Goal: Ask a question

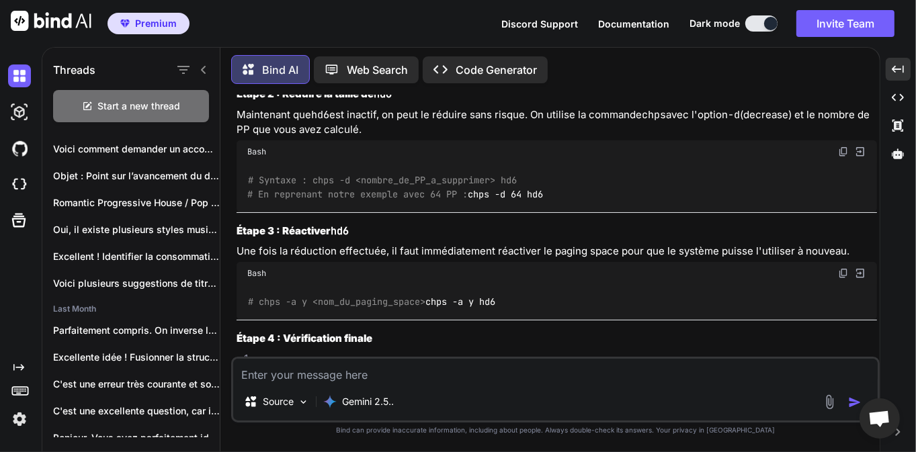
scroll to position [5673, 0]
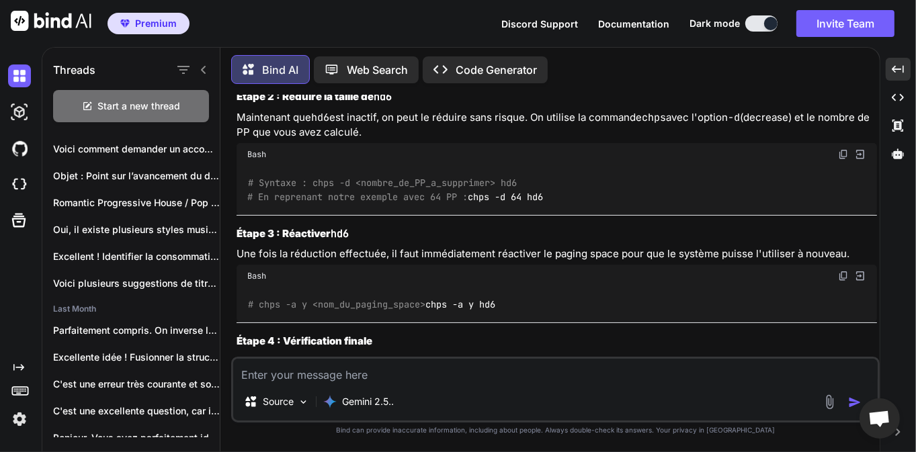
drag, startPoint x: 399, startPoint y: 202, endPoint x: 485, endPoint y: 204, distance: 85.4
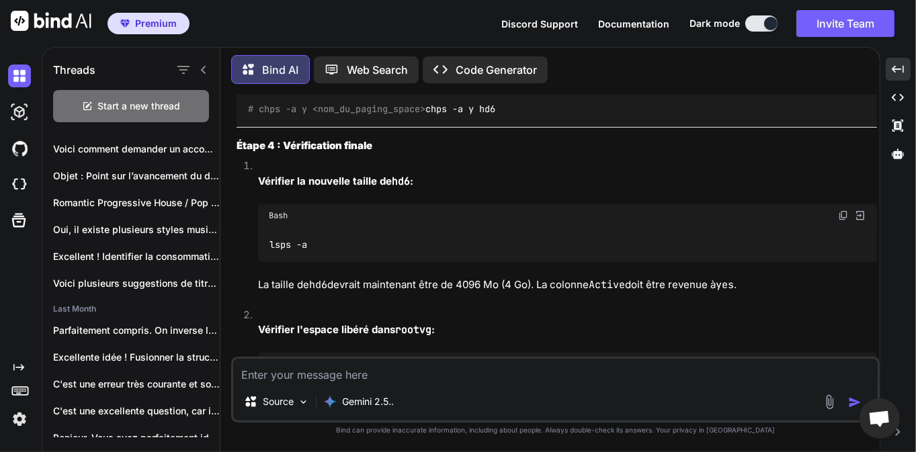
scroll to position [5867, 0]
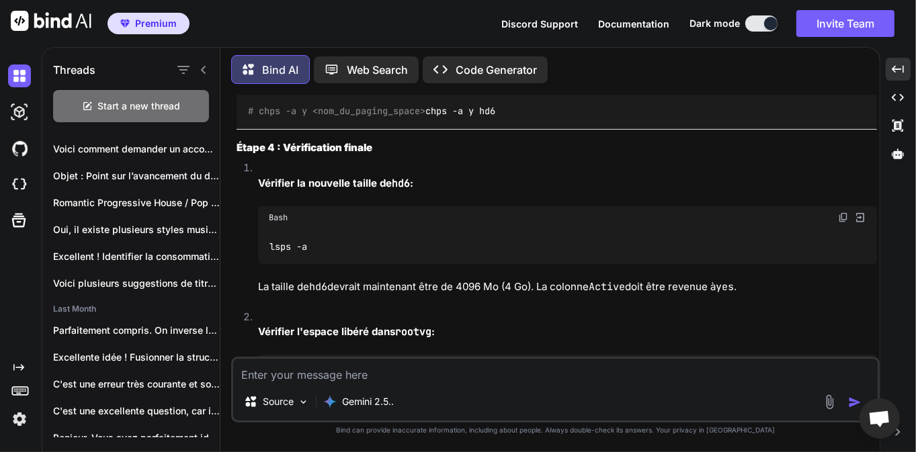
drag, startPoint x: 250, startPoint y: 164, endPoint x: 307, endPoint y: 164, distance: 57.1
drag, startPoint x: 253, startPoint y: 165, endPoint x: 337, endPoint y: 165, distance: 84.0
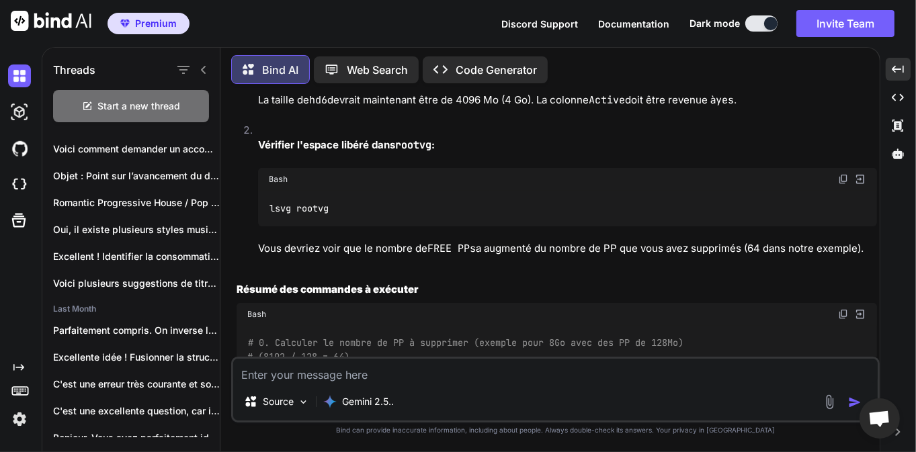
scroll to position [6060, 0]
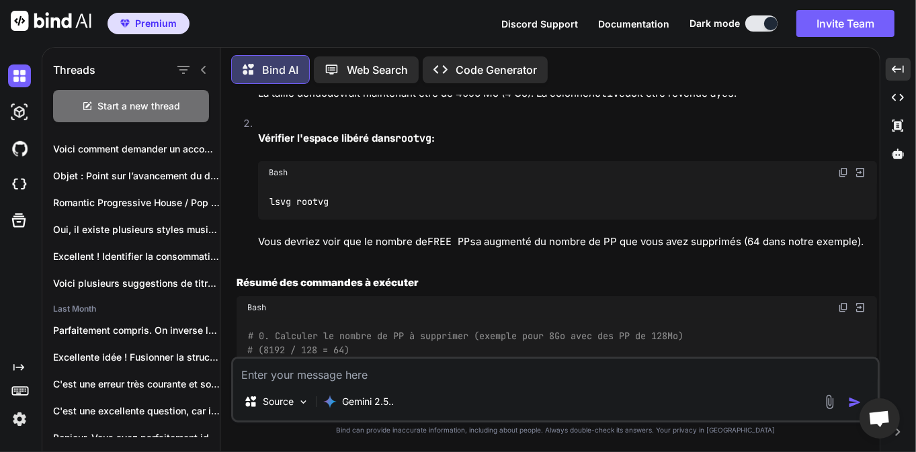
drag, startPoint x: 361, startPoint y: 235, endPoint x: 285, endPoint y: 234, distance: 76.0
drag, startPoint x: 318, startPoint y: 243, endPoint x: 272, endPoint y: 240, distance: 45.8
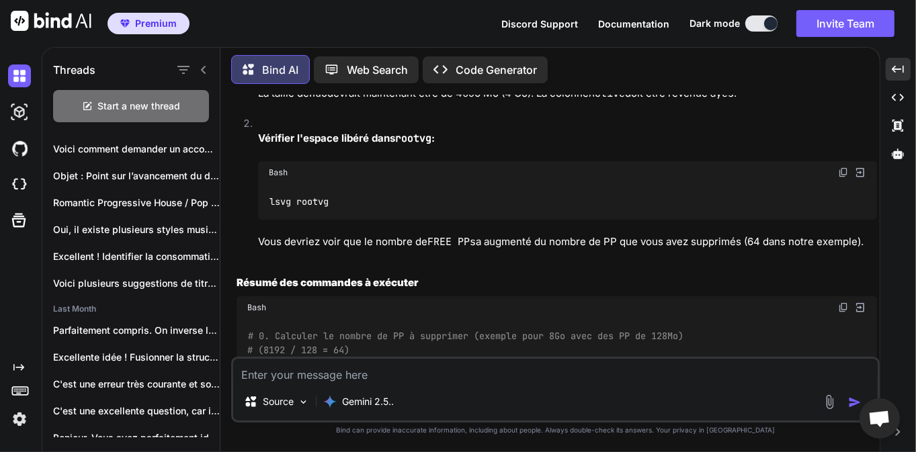
drag, startPoint x: 286, startPoint y: 241, endPoint x: 312, endPoint y: 242, distance: 25.5
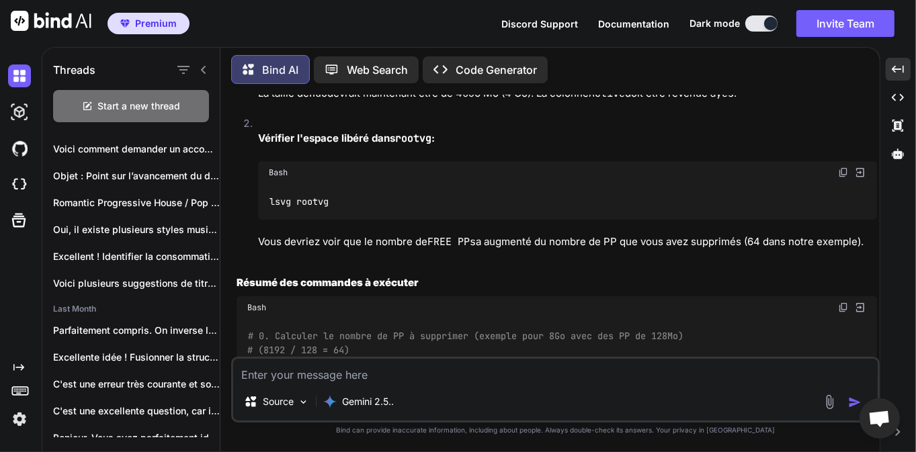
drag, startPoint x: 303, startPoint y: 238, endPoint x: 317, endPoint y: 238, distance: 14.1
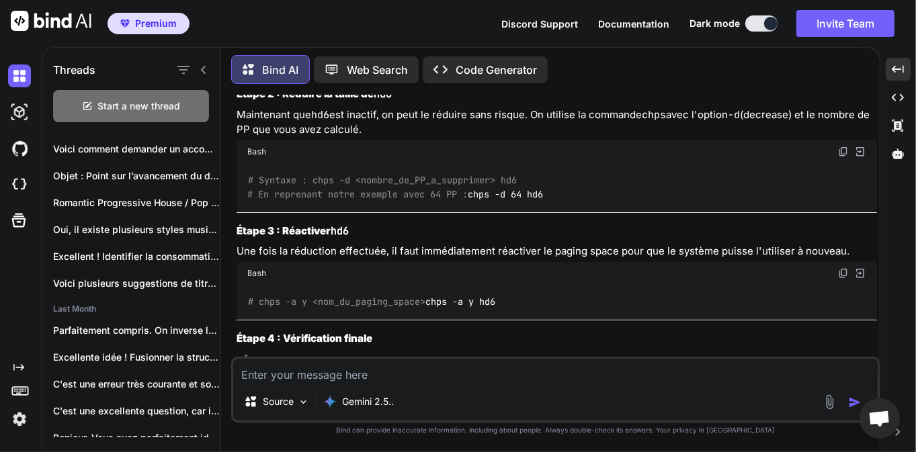
scroll to position [5673, 0]
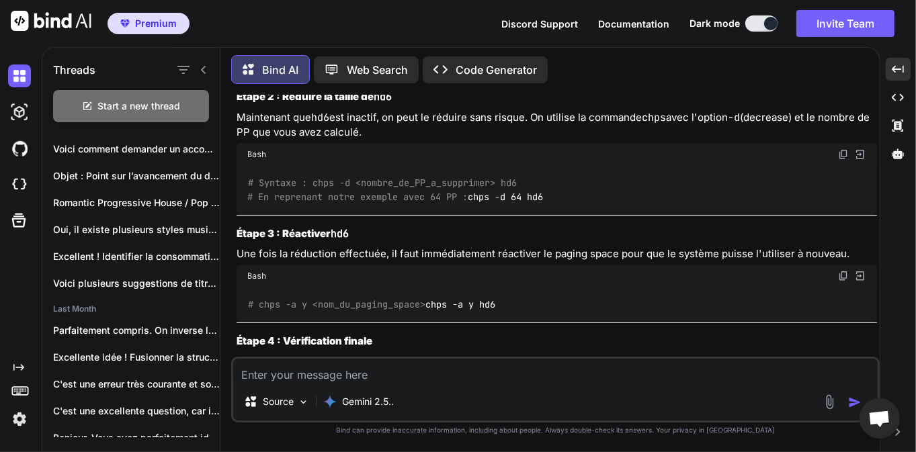
drag, startPoint x: 532, startPoint y: 218, endPoint x: 385, endPoint y: 199, distance: 148.4
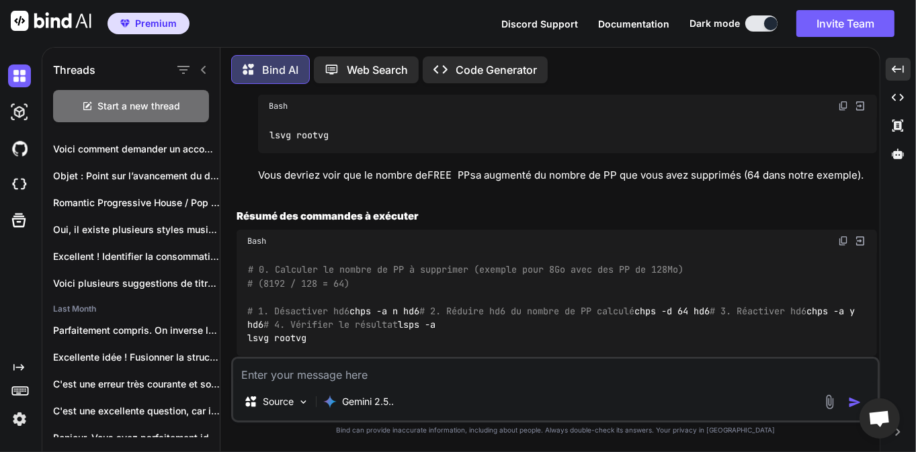
scroll to position [6189, 0]
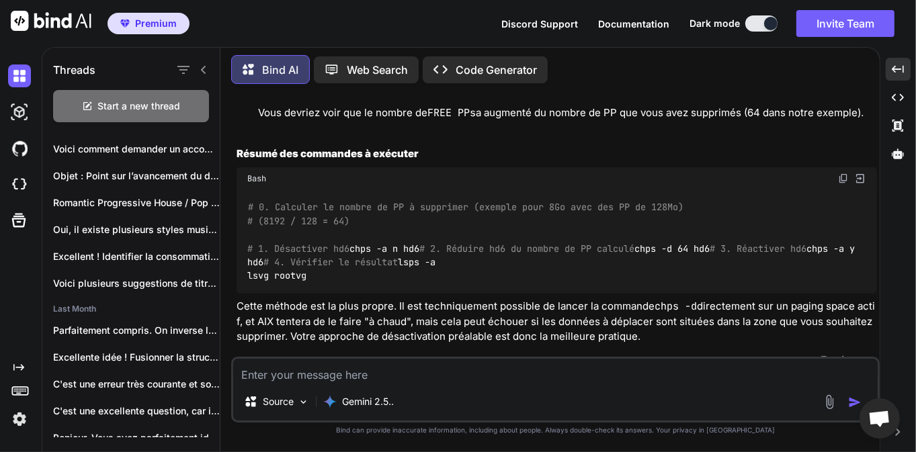
click at [301, 364] on textarea at bounding box center [555, 371] width 645 height 24
type textarea "d"
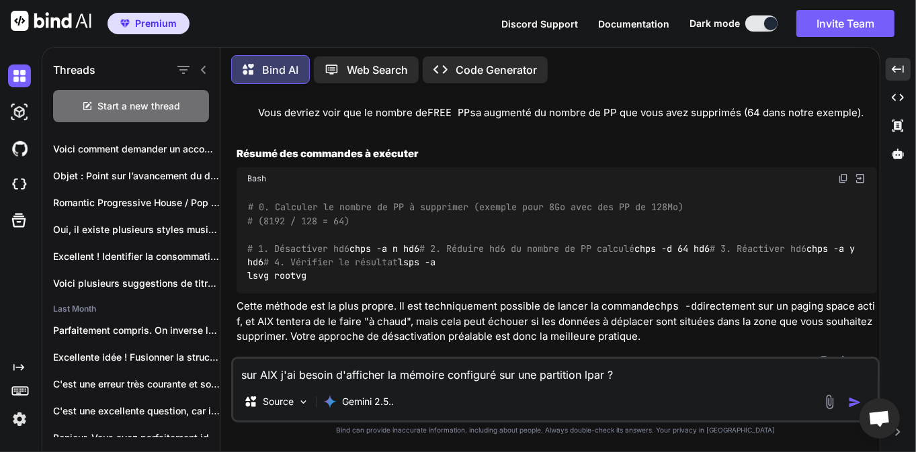
type textarea "sur AIX j'ai besoin d'afficher la mémoire configuré sur une partition lpar ?"
click at [856, 401] on img "button" at bounding box center [854, 402] width 13 height 13
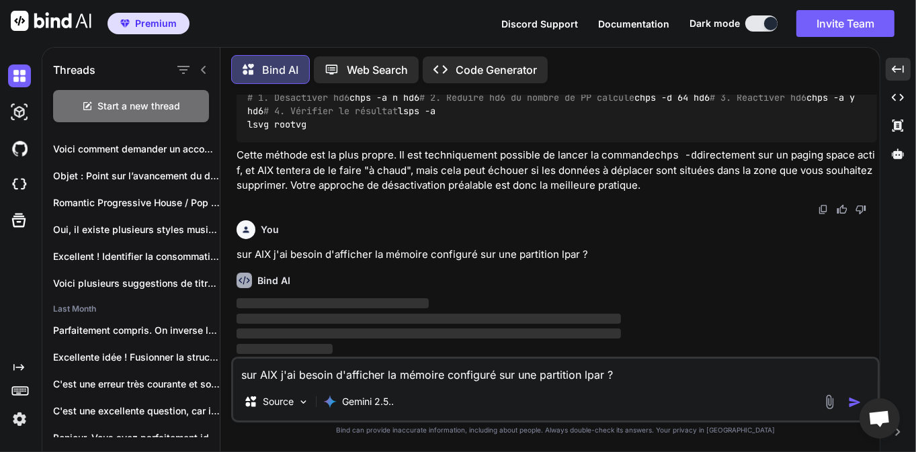
scroll to position [6909, 0]
drag, startPoint x: 593, startPoint y: 253, endPoint x: 436, endPoint y: 255, distance: 158.0
click at [448, 253] on p "sur AIX j'ai besoin d'afficher la mémoire configuré sur une partition lpar ?" at bounding box center [557, 254] width 641 height 15
click at [436, 255] on p "sur AIX j'ai besoin d'afficher la mémoire configuré sur une partition lpar ?" at bounding box center [557, 254] width 641 height 15
drag, startPoint x: 616, startPoint y: 260, endPoint x: 491, endPoint y: 258, distance: 125.7
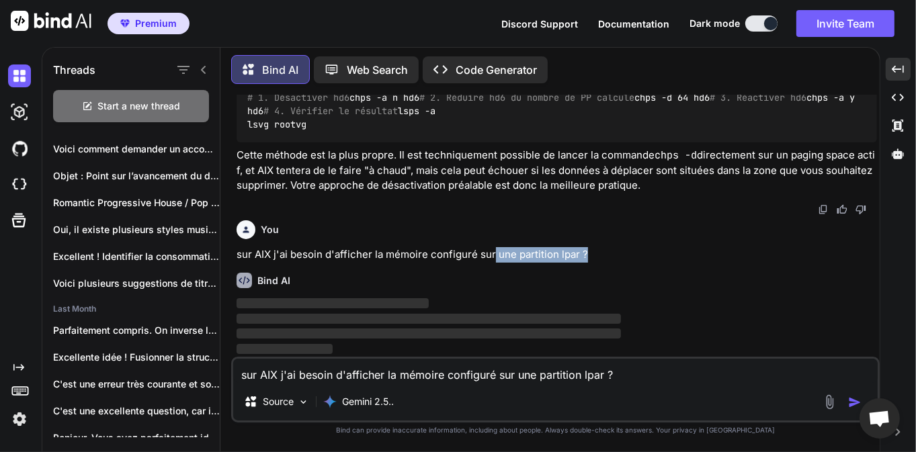
click at [492, 258] on p "sur AIX j'ai besoin d'afficher la mémoire configuré sur une partition lpar ?" at bounding box center [557, 254] width 641 height 15
drag, startPoint x: 484, startPoint y: 259, endPoint x: 515, endPoint y: 259, distance: 30.9
click at [484, 259] on p "sur AIX j'ai besoin d'afficher la mémoire configuré sur une partition lpar ?" at bounding box center [557, 254] width 641 height 15
drag, startPoint x: 615, startPoint y: 258, endPoint x: 475, endPoint y: 255, distance: 140.5
click at [475, 255] on p "sur AIX j'ai besoin d'afficher la mémoire configuré sur une partition lpar ?" at bounding box center [557, 254] width 641 height 15
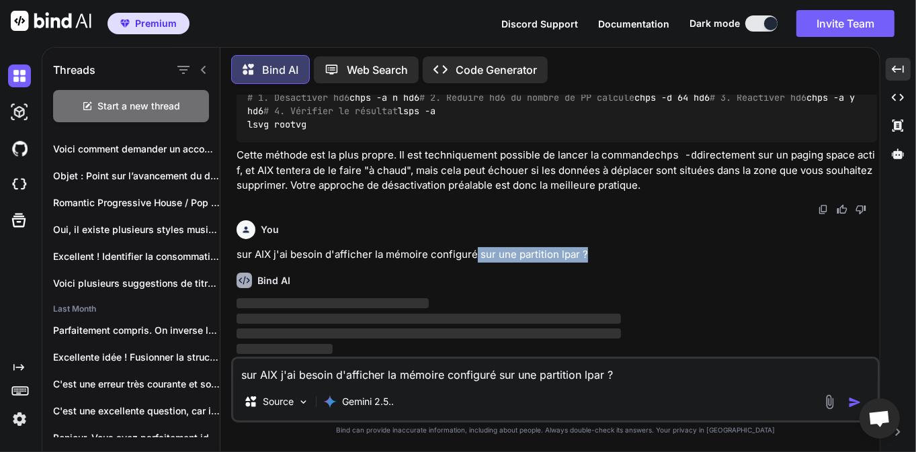
click at [473, 255] on p "sur AIX j'ai besoin d'afficher la mémoire configuré sur une partition lpar ?" at bounding box center [557, 254] width 641 height 15
drag, startPoint x: 603, startPoint y: 258, endPoint x: 475, endPoint y: 257, distance: 128.4
click at [476, 257] on p "sur AIX j'ai besoin d'afficher la mémoire configuré sur une partition lpar ?" at bounding box center [557, 254] width 641 height 15
click at [472, 257] on p "sur AIX j'ai besoin d'afficher la mémoire configuré sur une partition lpar ?" at bounding box center [557, 254] width 641 height 15
drag, startPoint x: 609, startPoint y: 251, endPoint x: 446, endPoint y: 252, distance: 162.7
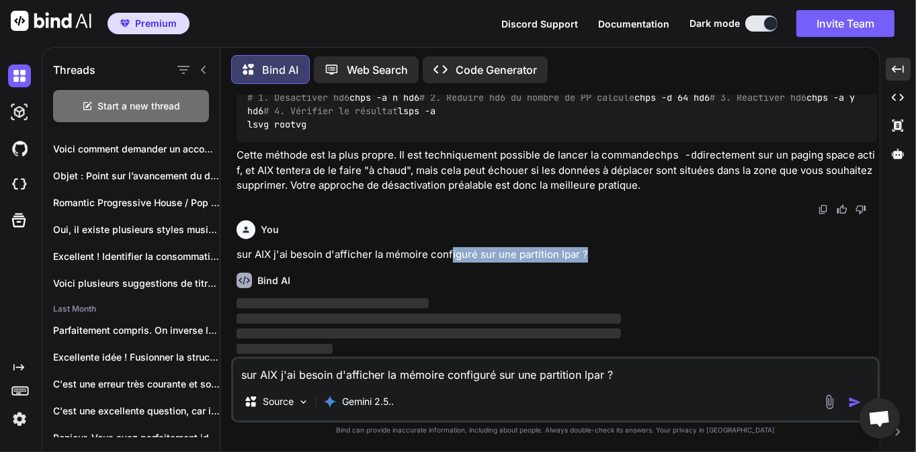
click at [450, 252] on p "sur AIX j'ai besoin d'afficher la mémoire configuré sur une partition lpar ?" at bounding box center [557, 254] width 641 height 15
click at [443, 253] on p "sur AIX j'ai besoin d'afficher la mémoire configuré sur une partition lpar ?" at bounding box center [557, 254] width 641 height 15
drag, startPoint x: 616, startPoint y: 255, endPoint x: 456, endPoint y: 254, distance: 160.0
click at [458, 254] on p "sur AIX j'ai besoin d'afficher la mémoire configuré sur une partition lpar ?" at bounding box center [557, 254] width 641 height 15
click at [453, 255] on p "sur AIX j'ai besoin d'afficher la mémoire configuré sur une partition lpar ?" at bounding box center [557, 254] width 641 height 15
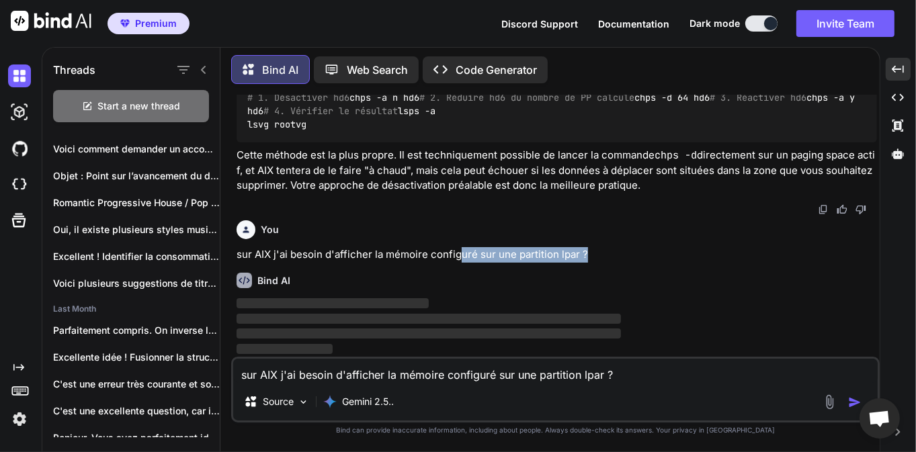
drag, startPoint x: 565, startPoint y: 257, endPoint x: 458, endPoint y: 257, distance: 106.9
click at [458, 257] on p "sur AIX j'ai besoin d'afficher la mémoire configuré sur une partition lpar ?" at bounding box center [557, 254] width 641 height 15
click at [450, 257] on p "sur AIX j'ai besoin d'afficher la mémoire configuré sur une partition lpar ?" at bounding box center [557, 254] width 641 height 15
drag, startPoint x: 584, startPoint y: 255, endPoint x: 454, endPoint y: 255, distance: 130.4
click at [454, 255] on p "sur AIX j'ai besoin d'afficher la mémoire configuré sur une partition lpar ?" at bounding box center [557, 254] width 641 height 15
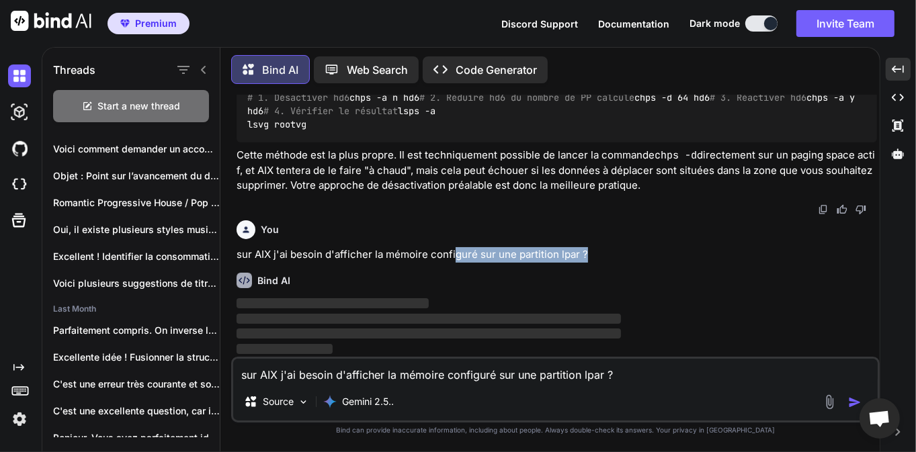
click at [551, 258] on p "sur AIX j'ai besoin d'afficher la mémoire configuré sur une partition lpar ?" at bounding box center [557, 254] width 641 height 15
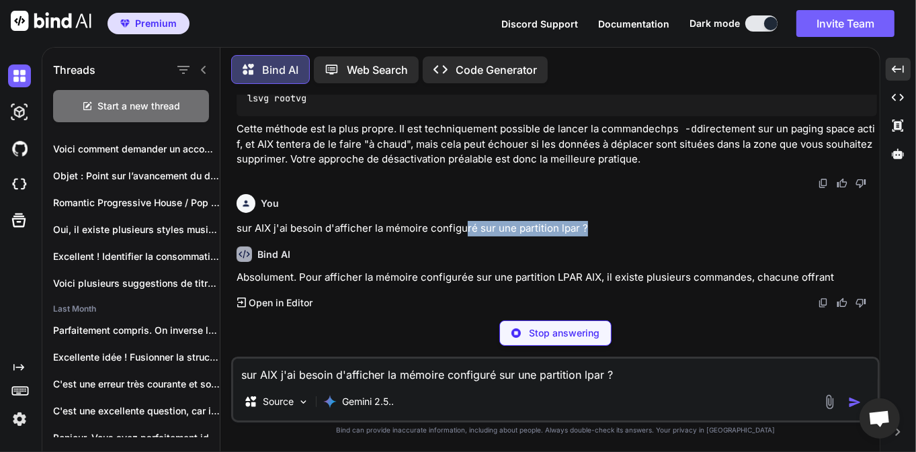
drag, startPoint x: 621, startPoint y: 258, endPoint x: 464, endPoint y: 257, distance: 156.6
click at [465, 237] on p "sur AIX j'ai besoin d'afficher la mémoire configuré sur une partition lpar ?" at bounding box center [557, 228] width 641 height 15
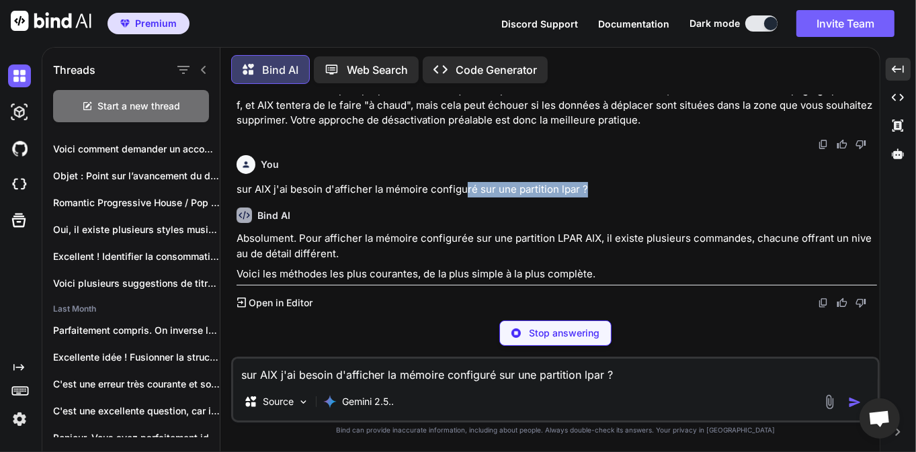
drag, startPoint x: 464, startPoint y: 258, endPoint x: 470, endPoint y: 261, distance: 6.9
click at [464, 198] on p "sur AIX j'ai besoin d'afficher la mémoire configuré sur une partition lpar ?" at bounding box center [557, 189] width 641 height 15
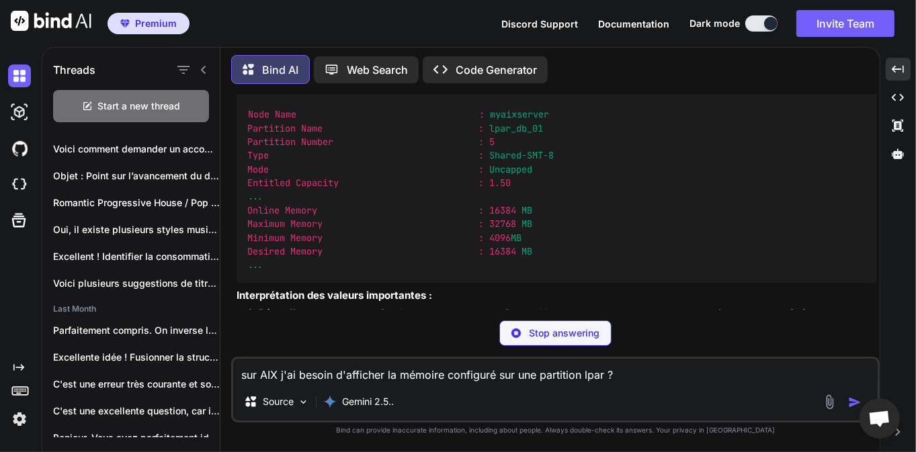
scroll to position [9655, 0]
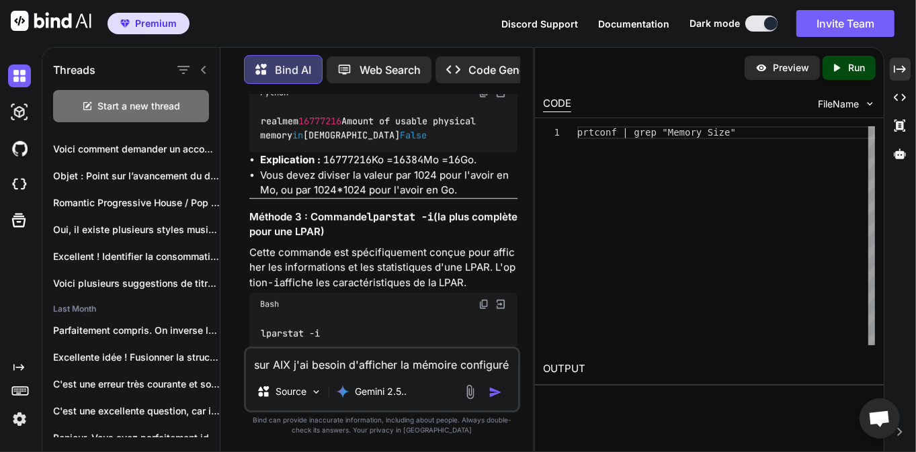
click at [392, 361] on textarea "sur AIX j'ai besoin d'afficher la mémoire configuré sur une partition lpar ?" at bounding box center [382, 361] width 272 height 24
type textarea "d"
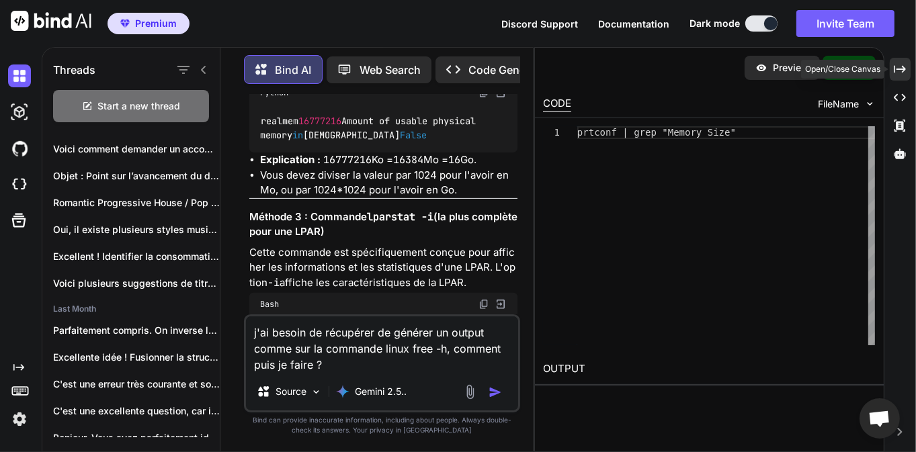
type textarea "j'ai besoin de récupérer de générer un output comme sur la commande linux free …"
click at [895, 65] on icon "Created with Pixso." at bounding box center [900, 69] width 12 height 12
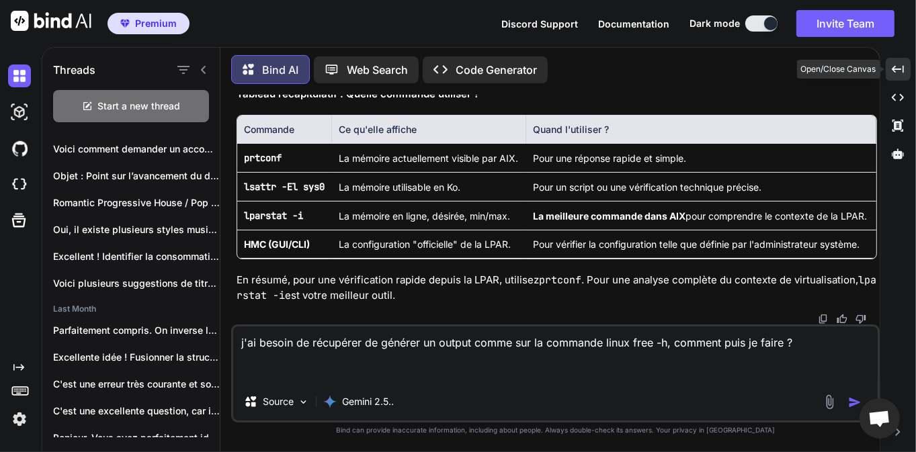
scroll to position [7209, 0]
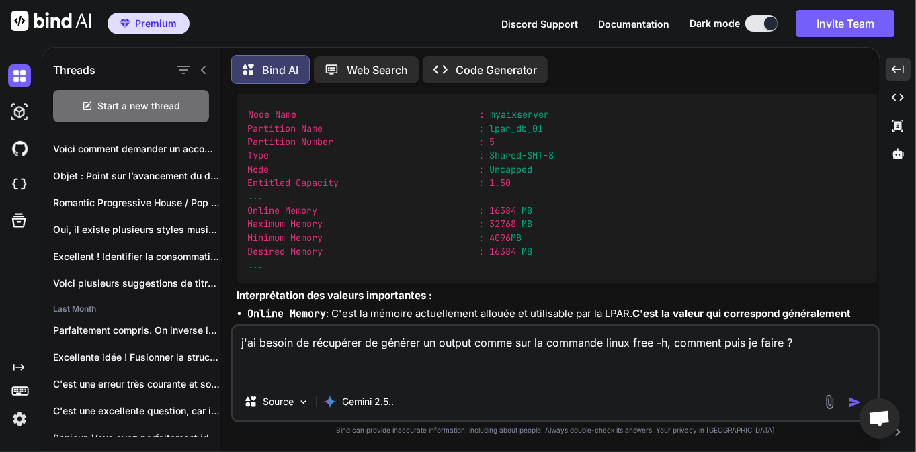
click at [863, 399] on button "button" at bounding box center [857, 402] width 19 height 13
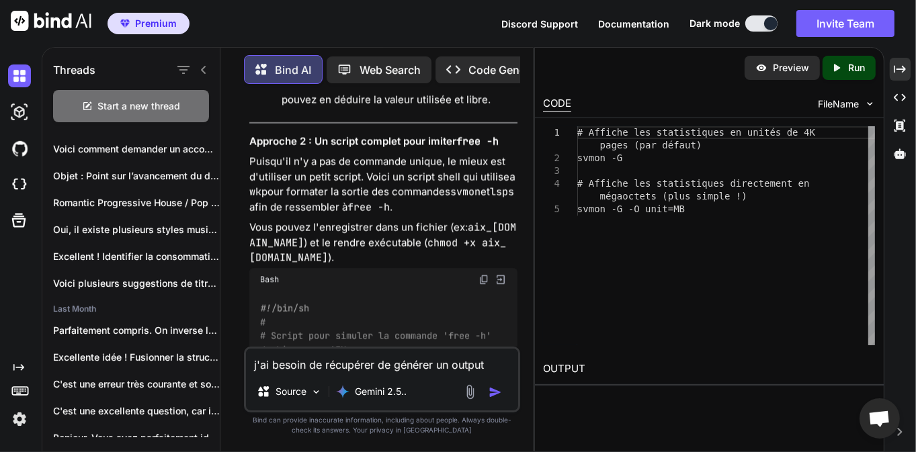
scroll to position [12661, 0]
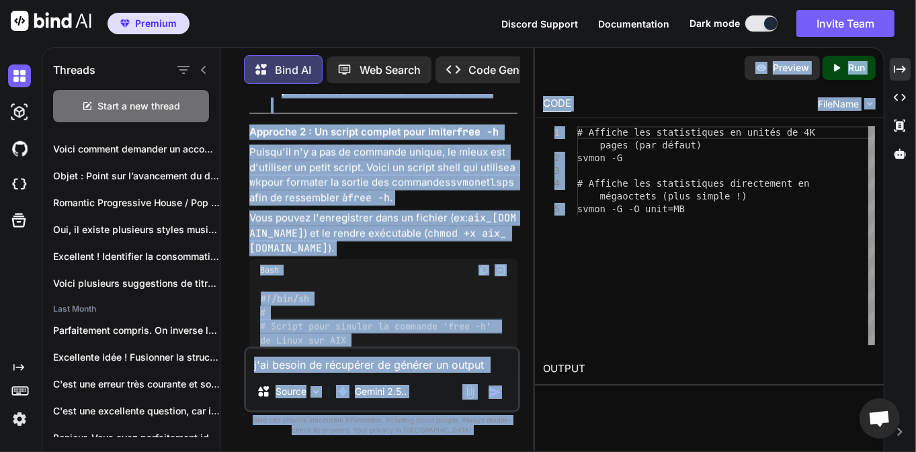
drag, startPoint x: 533, startPoint y: 212, endPoint x: 605, endPoint y: 214, distance: 71.9
click at [605, 214] on div "Threads Start a new thread [DATE] Excellente question. La commande `free -... […" at bounding box center [479, 249] width 874 height 405
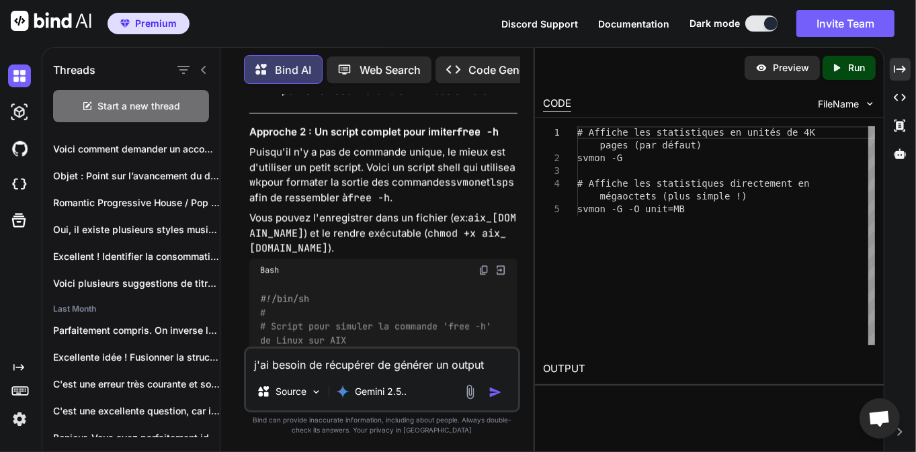
click at [913, 72] on div "Threads Start a new thread [DATE] Excellente question. La commande `free -... […" at bounding box center [479, 249] width 874 height 405
click at [903, 70] on icon "Created with Pixso." at bounding box center [900, 69] width 12 height 12
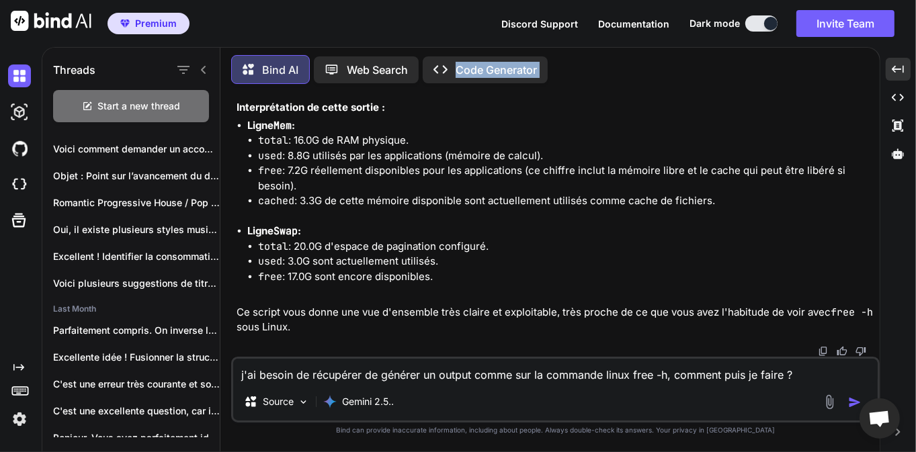
scroll to position [10312, 0]
drag, startPoint x: 249, startPoint y: 200, endPoint x: 419, endPoint y: 294, distance: 194.9
copy code "#!/lor/ip # # Dolors amet consect ad elitsedd 'eius -t' in Utlab etd MAG # aliq…"
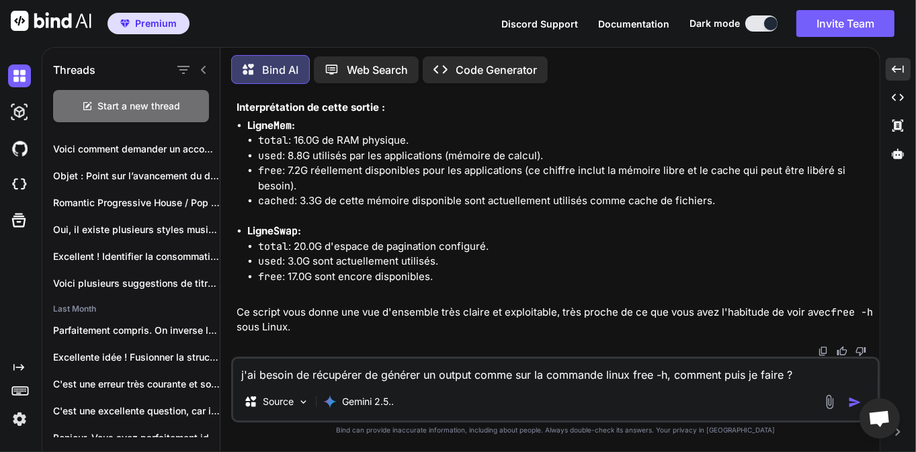
click at [308, 366] on textarea "j'ai besoin de récupérer de générer un output comme sur la commande linux free …" at bounding box center [555, 371] width 645 height 24
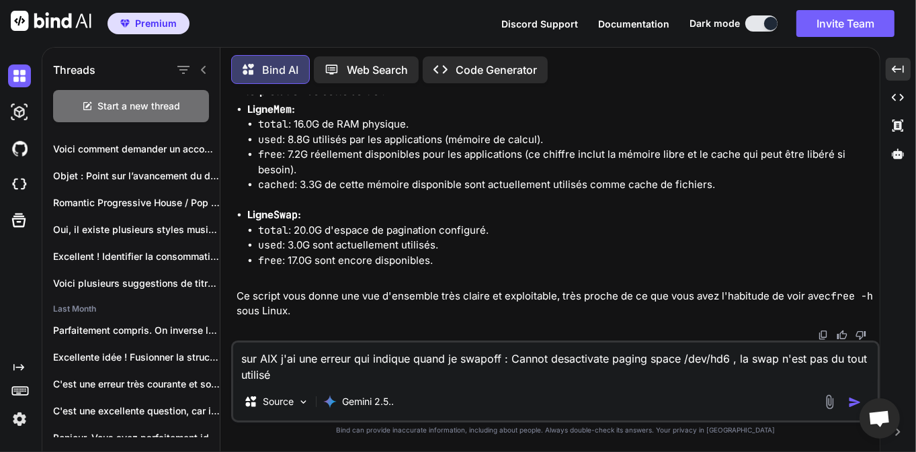
type textarea "sur AIX j'ai une erreur qui indique quand je swapoff : Cannot desactivate pagin…"
click at [854, 402] on img "button" at bounding box center [854, 402] width 13 height 13
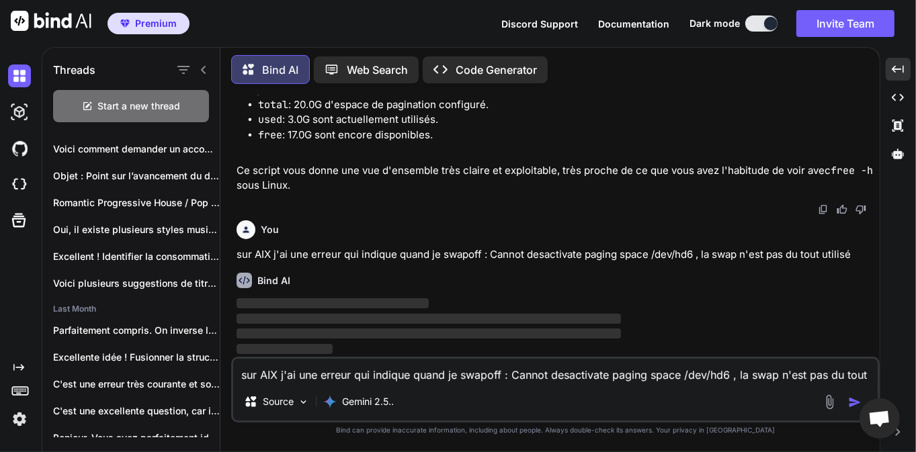
scroll to position [10882, 0]
drag, startPoint x: 550, startPoint y: 257, endPoint x: 603, endPoint y: 255, distance: 53.1
click at [584, 255] on p "sur AIX j'ai une erreur qui indique quand je swapoff : Cannot desactivate pagin…" at bounding box center [557, 254] width 641 height 15
click at [612, 255] on p "sur AIX j'ai une erreur qui indique quand je swapoff : Cannot desactivate pagin…" at bounding box center [557, 254] width 641 height 15
drag, startPoint x: 514, startPoint y: 254, endPoint x: 645, endPoint y: 255, distance: 131.1
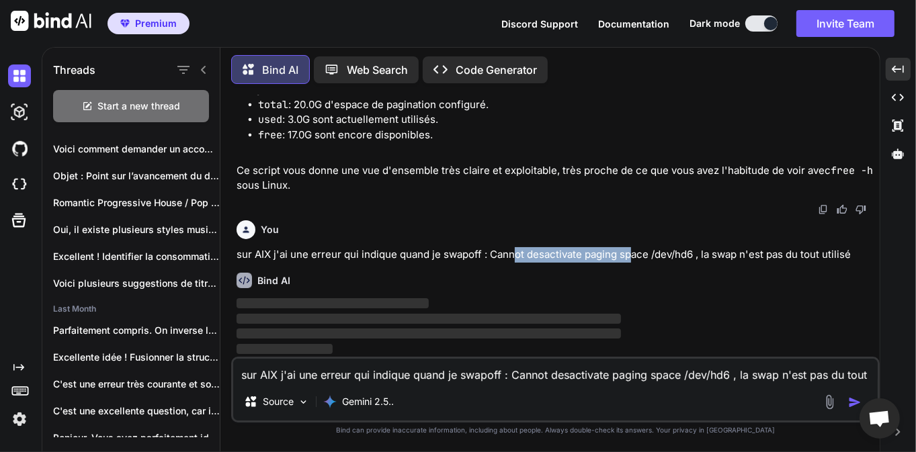
click at [632, 255] on p "sur AIX j'ai une erreur qui indique quand je swapoff : Cannot desactivate pagin…" at bounding box center [557, 254] width 641 height 15
click at [652, 254] on p "sur AIX j'ai une erreur qui indique quand je swapoff : Cannot desactivate pagin…" at bounding box center [557, 254] width 641 height 15
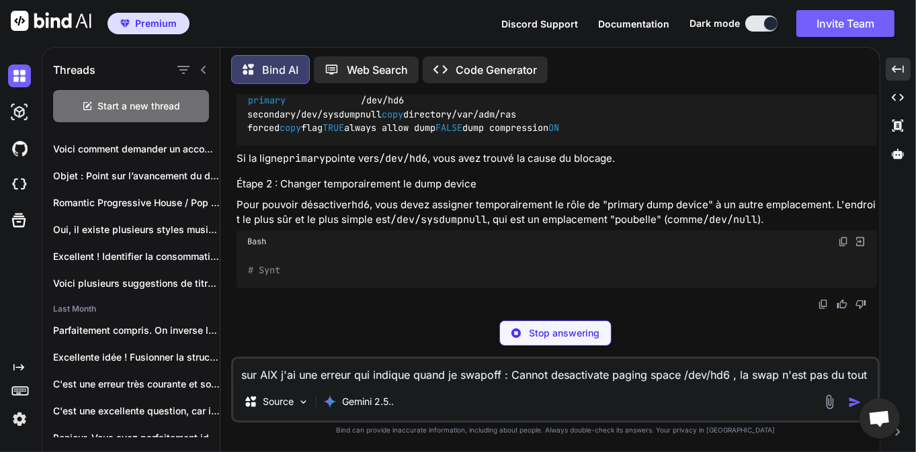
scroll to position [11011, 0]
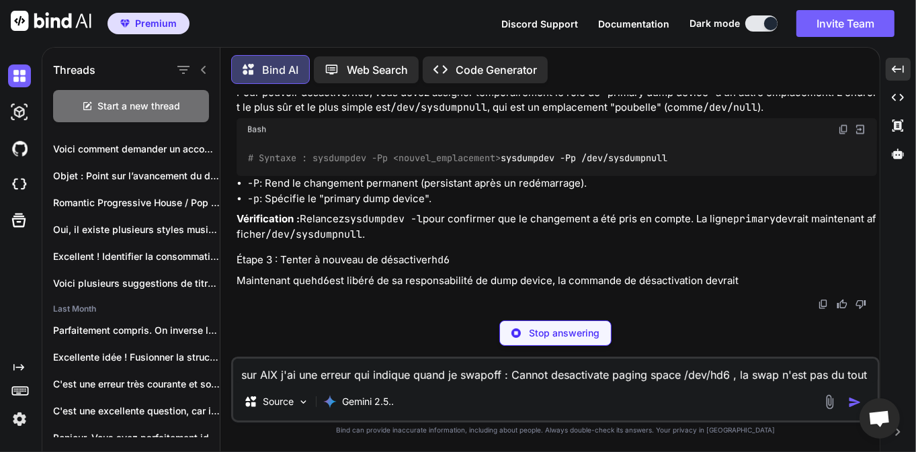
drag, startPoint x: 409, startPoint y: 235, endPoint x: 532, endPoint y: 238, distance: 123.7
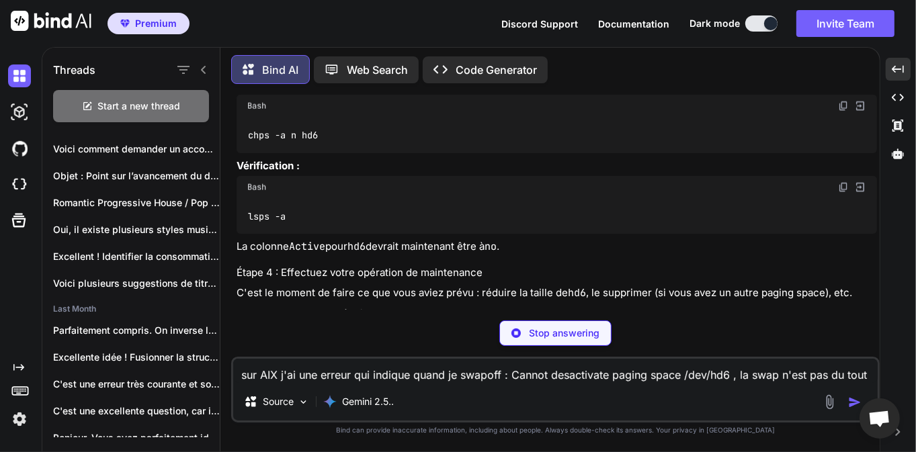
click at [623, 258] on div "Threads Start a new thread [DATE] Excellente question. La commande `free -... […" at bounding box center [479, 249] width 874 height 405
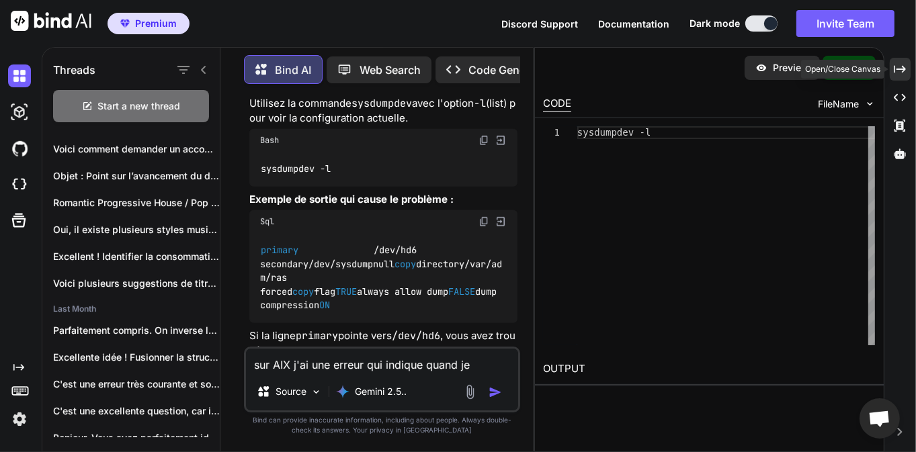
click at [905, 65] on icon "Created with Pixso." at bounding box center [900, 69] width 12 height 12
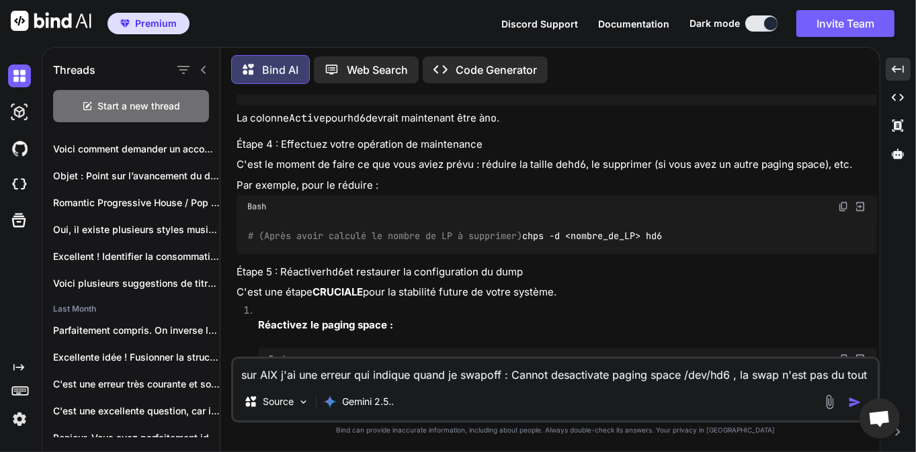
scroll to position [11140, 0]
drag, startPoint x: 259, startPoint y: 252, endPoint x: 560, endPoint y: 249, distance: 300.5
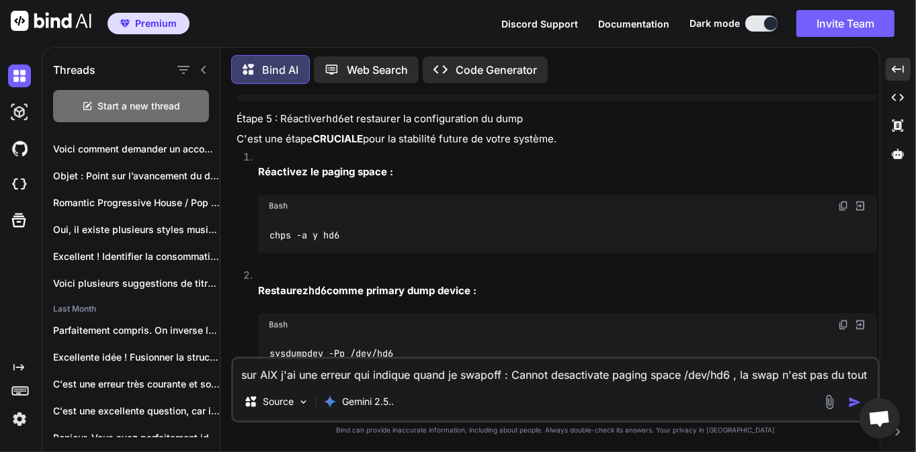
scroll to position [11334, 0]
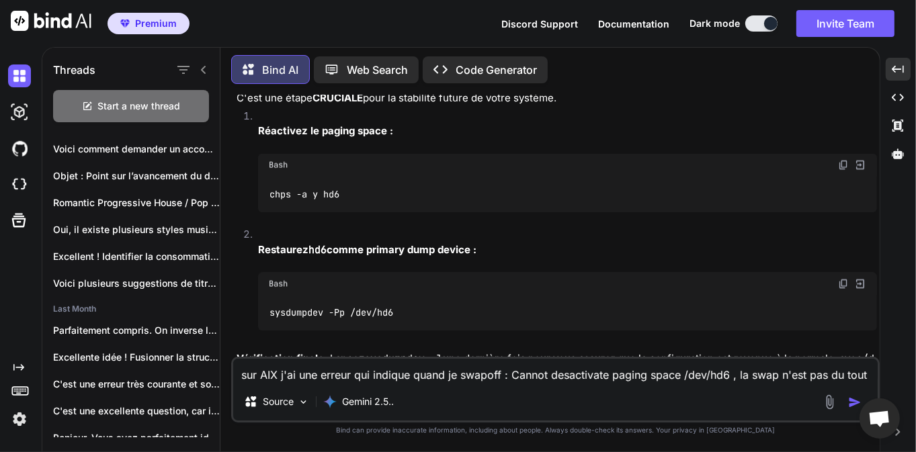
drag, startPoint x: 284, startPoint y: 289, endPoint x: 370, endPoint y: 290, distance: 86.0
drag, startPoint x: 381, startPoint y: 288, endPoint x: 411, endPoint y: 289, distance: 30.3
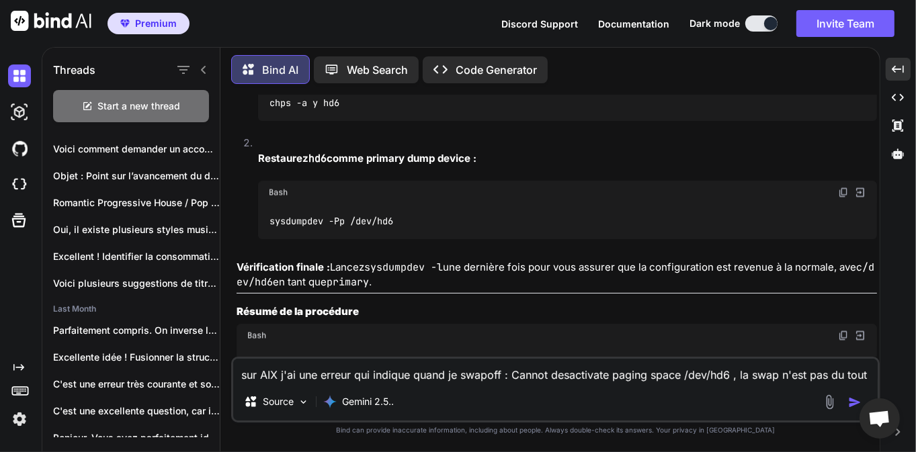
scroll to position [11463, 0]
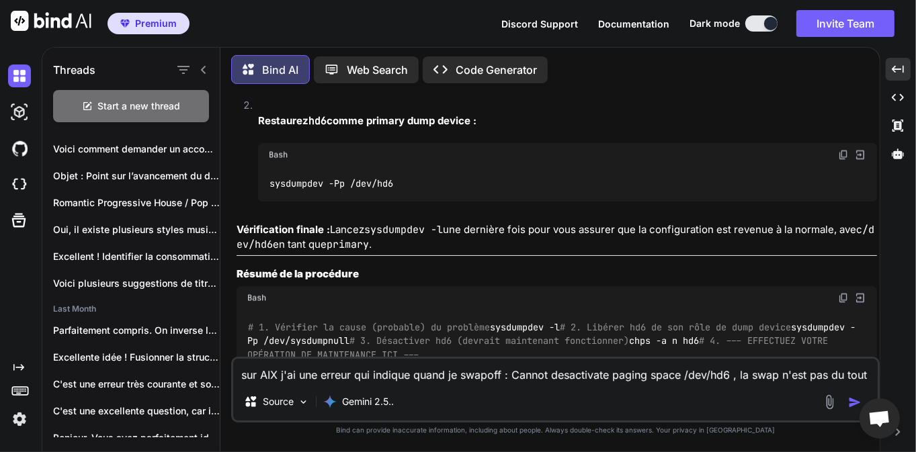
drag, startPoint x: 249, startPoint y: 207, endPoint x: 770, endPoint y: 204, distance: 520.9
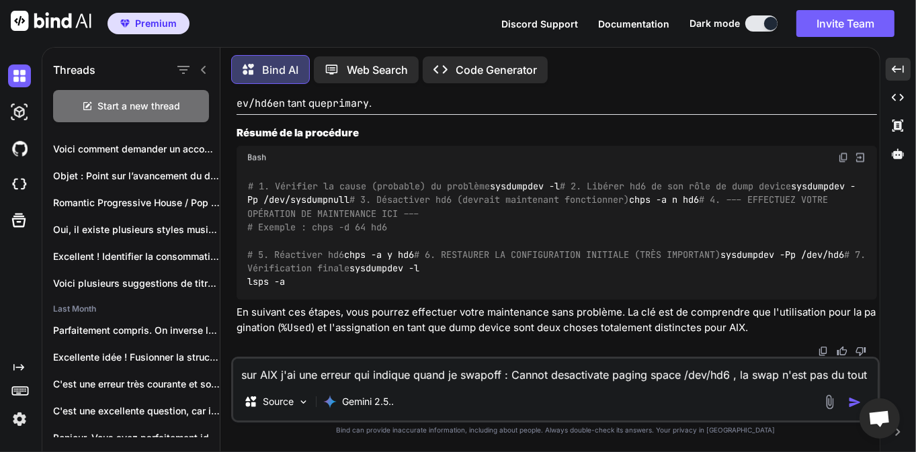
scroll to position [11850, 0]
click at [417, 366] on textarea "sur AIX j'ai une erreur qui indique quand je swapoff : Cannot desactivate pagin…" at bounding box center [555, 371] width 645 height 24
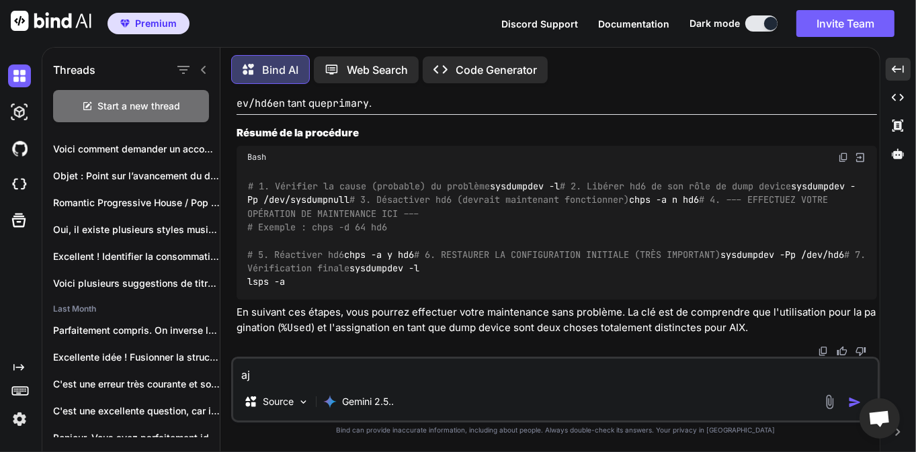
type textarea "a"
click at [856, 396] on div at bounding box center [844, 402] width 45 height 15
click at [848, 399] on div at bounding box center [844, 402] width 45 height 15
click at [683, 372] on textarea "Comment ajouter un disque à un VG" at bounding box center [555, 371] width 645 height 24
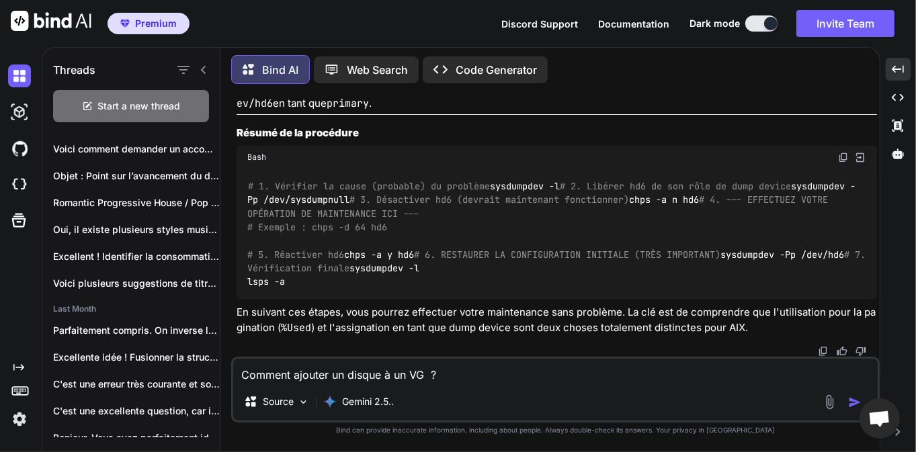
type textarea "Comment ajouter un disque à un VG ?"
click at [856, 399] on img "button" at bounding box center [854, 402] width 13 height 13
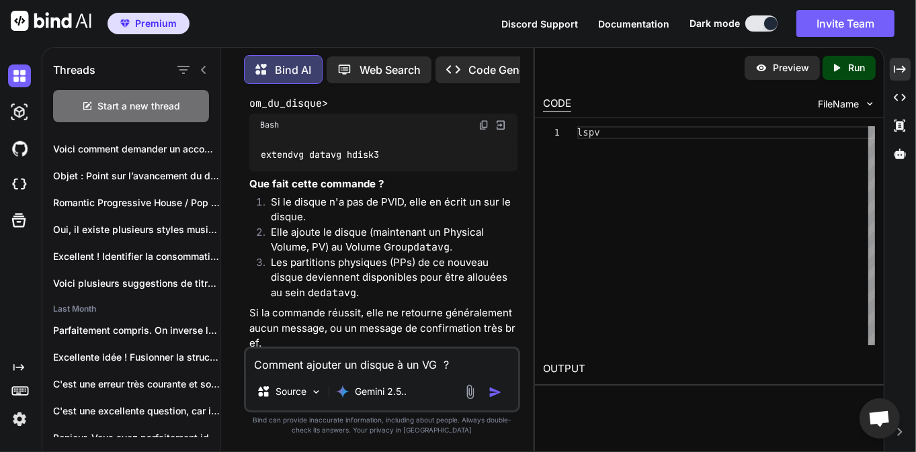
scroll to position [17555, 0]
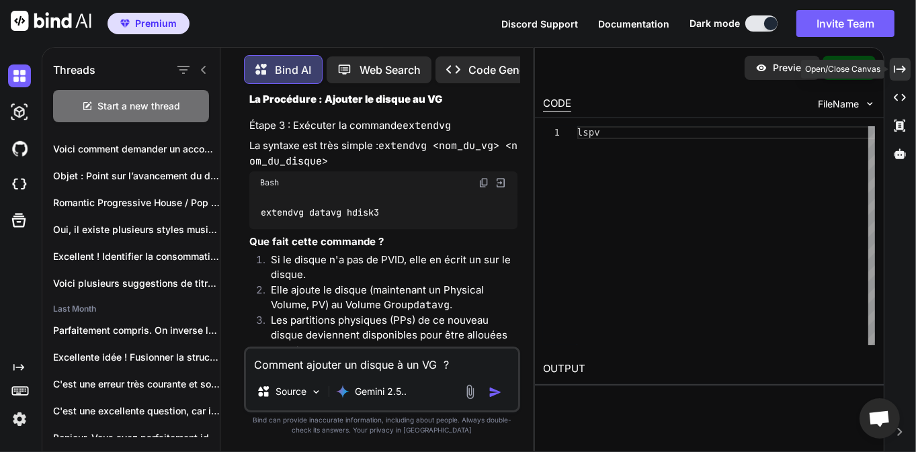
drag, startPoint x: 902, startPoint y: 67, endPoint x: 904, endPoint y: 110, distance: 43.7
click at [902, 67] on icon "Created with Pixso." at bounding box center [900, 69] width 12 height 12
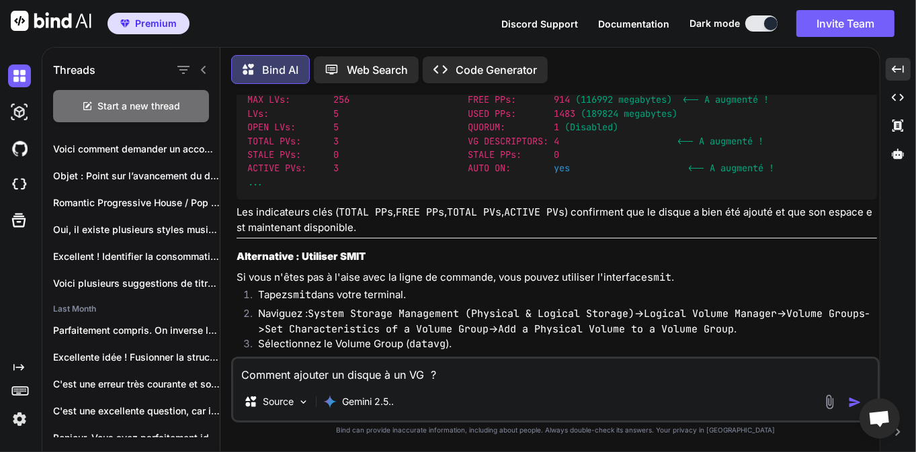
scroll to position [13685, 0]
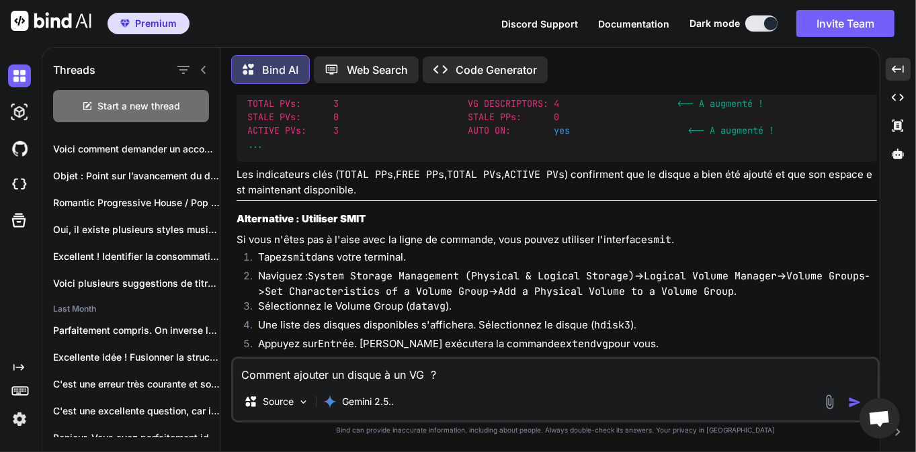
click at [431, 376] on textarea "Comment ajouter un disque à un VG ?" at bounding box center [555, 371] width 645 height 24
type textarea "j"
type textarea "comment supprimer un ancien VG"
click at [856, 405] on img "button" at bounding box center [854, 402] width 13 height 13
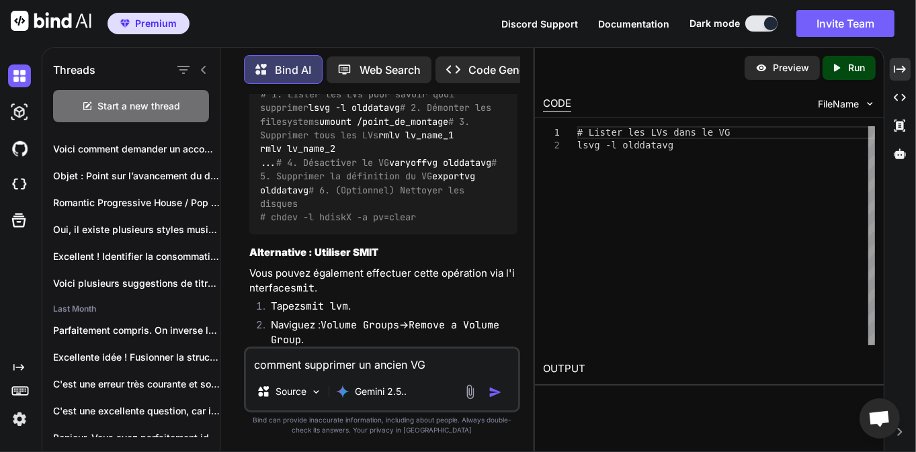
scroll to position [21934, 0]
drag, startPoint x: 303, startPoint y: 240, endPoint x: 383, endPoint y: 249, distance: 80.5
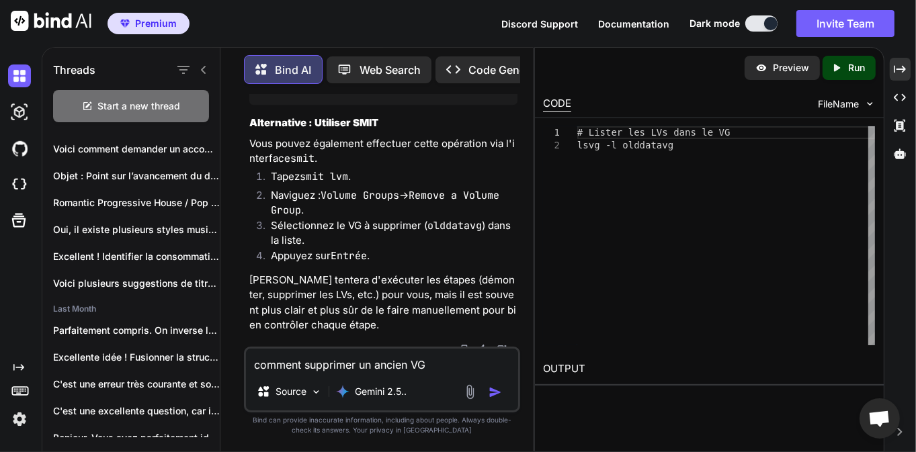
scroll to position [22063, 0]
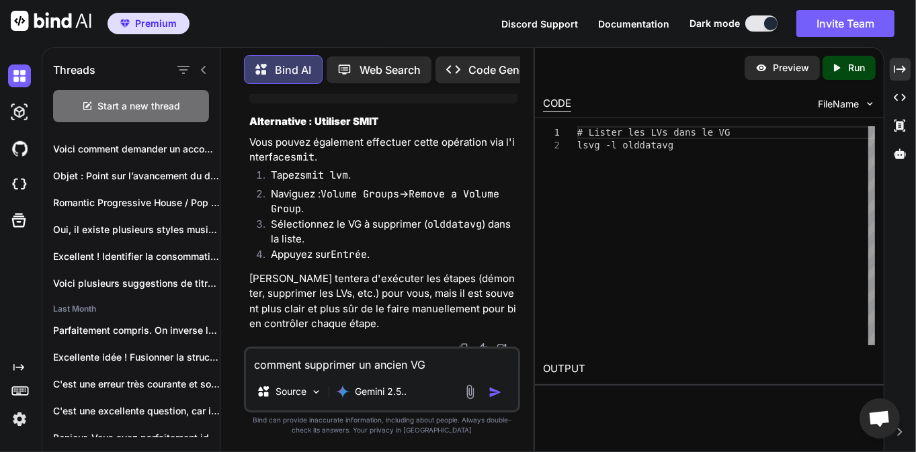
drag, startPoint x: 300, startPoint y: 252, endPoint x: 339, endPoint y: 251, distance: 38.3
drag, startPoint x: 368, startPoint y: 251, endPoint x: 276, endPoint y: 250, distance: 92.1
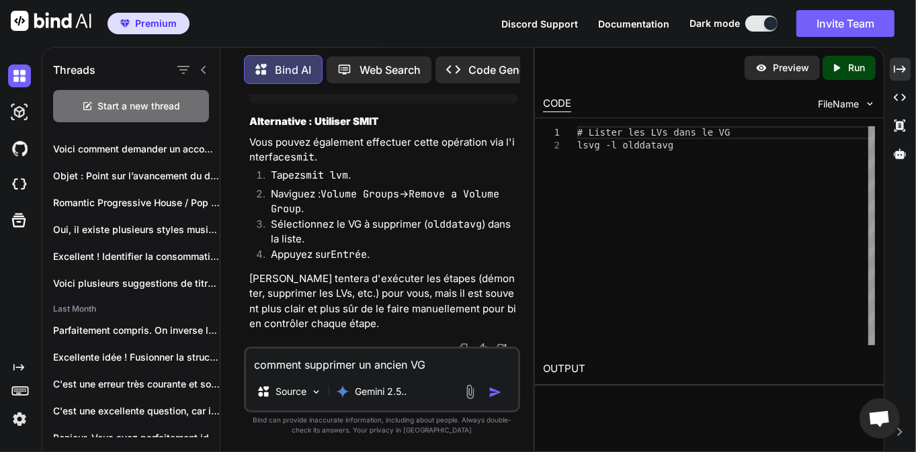
drag, startPoint x: 258, startPoint y: 177, endPoint x: 329, endPoint y: 180, distance: 71.3
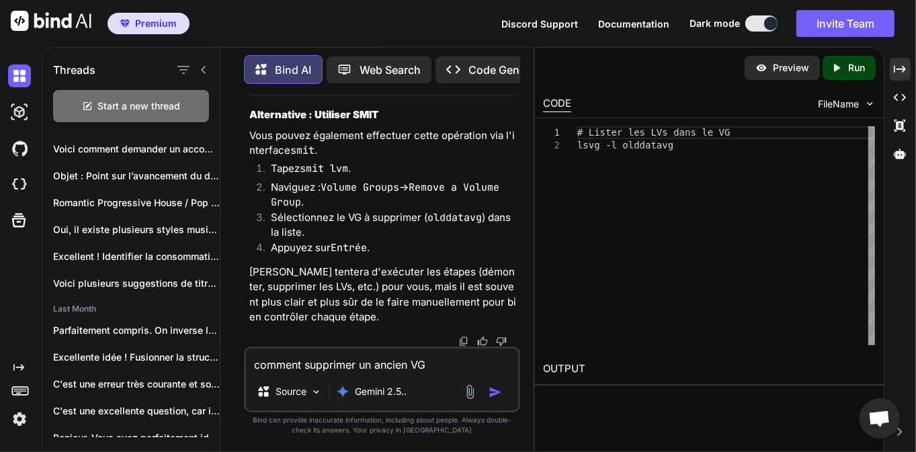
scroll to position [23095, 0]
click at [382, 356] on textarea "comment supprimer un ancien VG" at bounding box center [382, 361] width 272 height 24
type textarea "d"
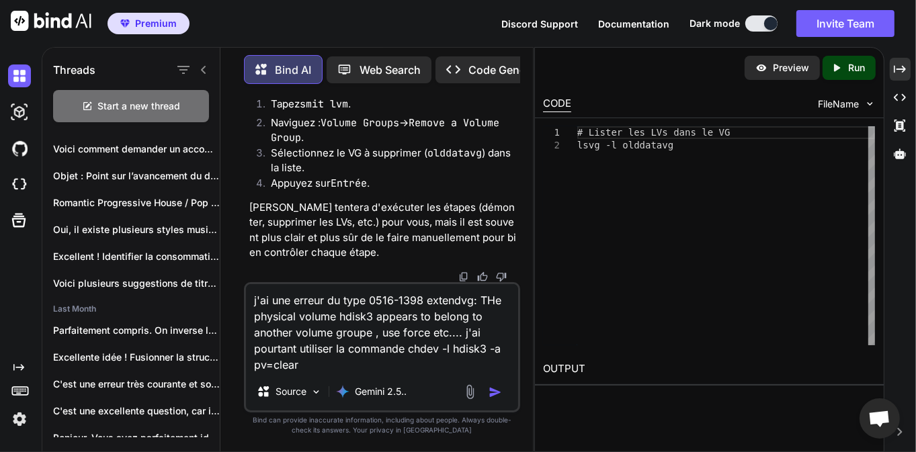
type textarea "j'ai une erreur du type 0516-1398 extendvg: THe physical volume hdisk3 appears …"
click at [500, 392] on img "button" at bounding box center [495, 392] width 13 height 13
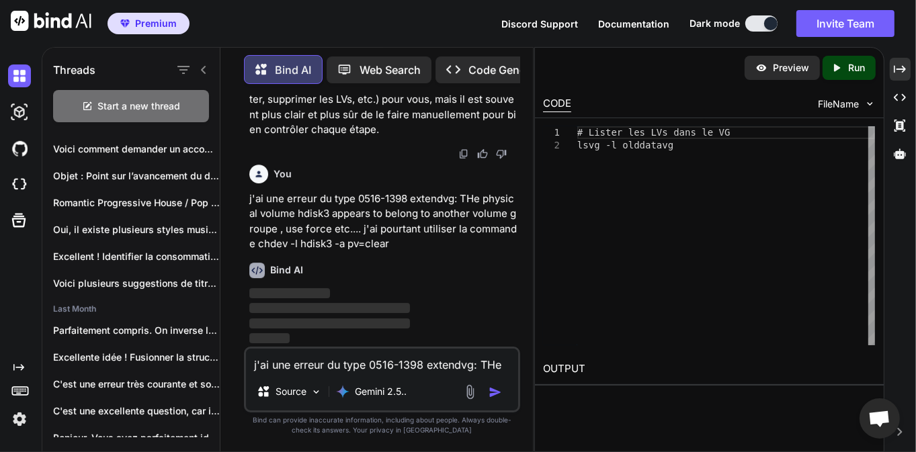
scroll to position [23282, 0]
click at [901, 70] on icon "Created with Pixso." at bounding box center [900, 69] width 12 height 12
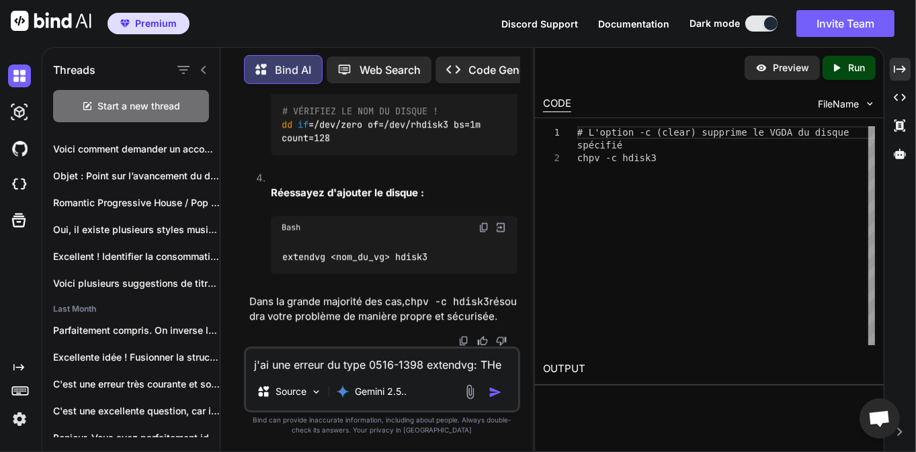
scroll to position [25133, 0]
click at [352, 360] on textarea "j'ai une erreur du type 0516-1398 extendvg: THe physical volume hdisk3 appears …" at bounding box center [382, 361] width 272 height 24
type textarea "d"
type textarea "j"
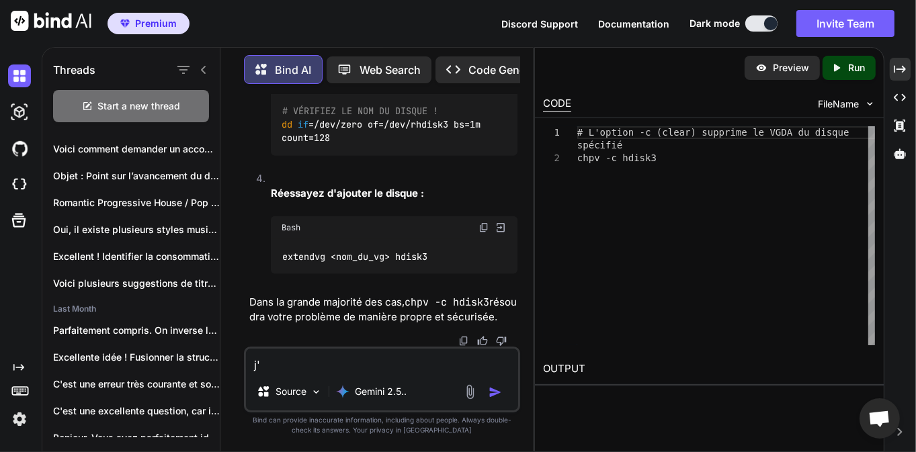
type textarea "j"
type textarea "d"
type textarea "q"
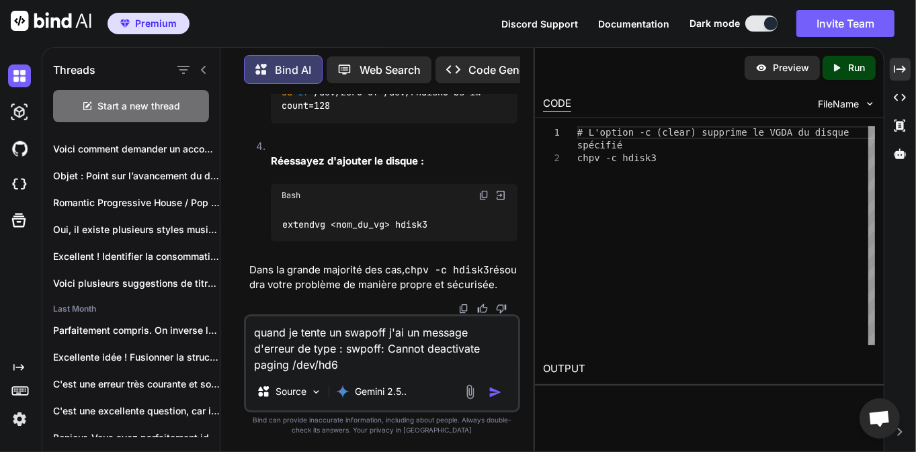
type textarea "quand je tente un swapoff j'ai un message d'erreur de type : swpoff: Cannot dea…"
click at [499, 395] on img "button" at bounding box center [495, 392] width 13 height 13
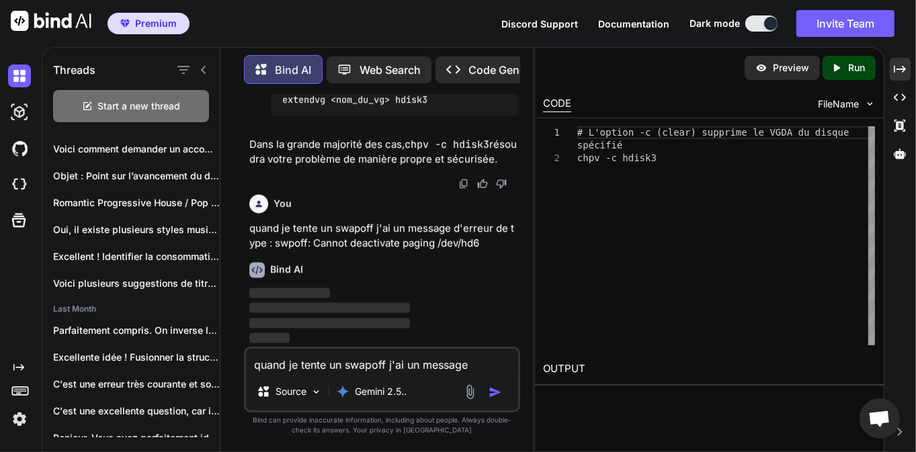
scroll to position [25698, 0]
click at [907, 74] on div "Created with Pixso." at bounding box center [900, 69] width 21 height 23
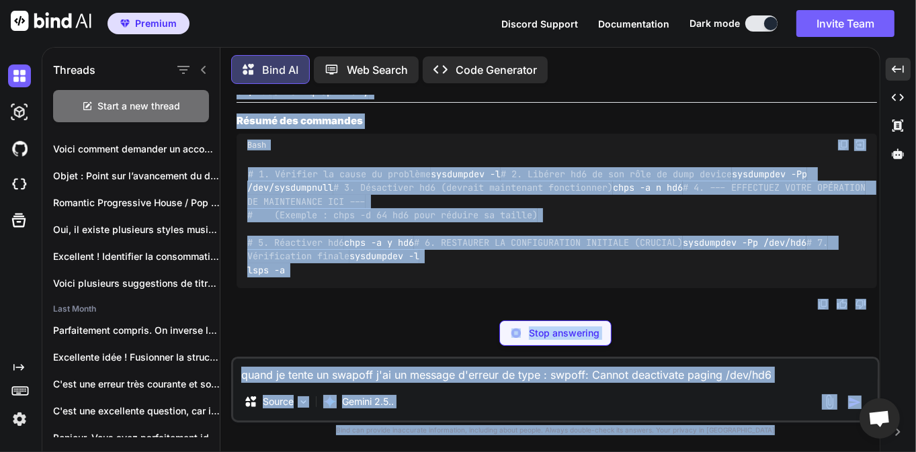
scroll to position [26147, 0]
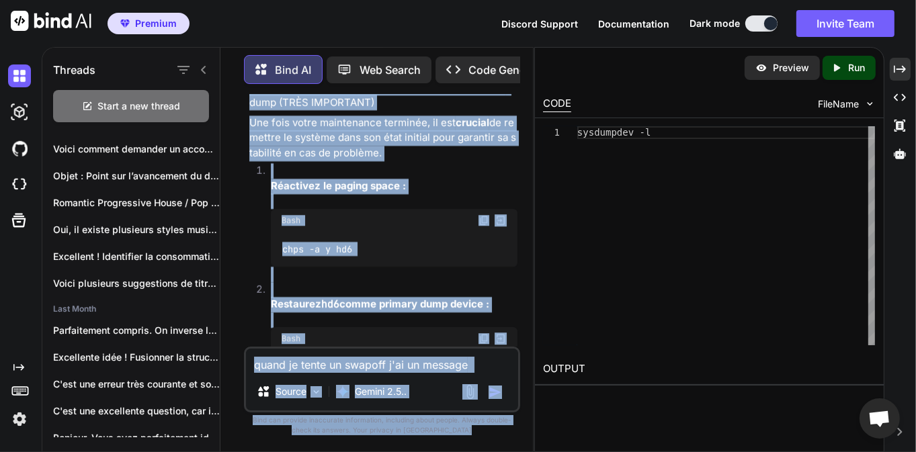
drag, startPoint x: 392, startPoint y: 140, endPoint x: 527, endPoint y: 138, distance: 135.1
click at [630, 139] on div "Threads Start a new thread [DATE] Absolument. C'est une erreur très classi... […" at bounding box center [479, 249] width 874 height 405
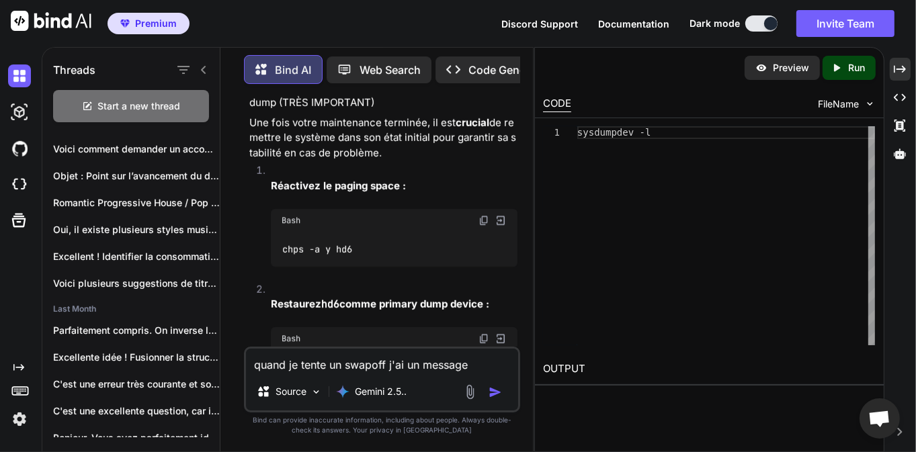
click at [911, 71] on div "Threads Start a new thread [DATE] Absolument. C'est une erreur très classi... […" at bounding box center [479, 249] width 874 height 405
click at [912, 70] on div "Threads Start a new thread [DATE] Absolument. C'est une erreur très classi... […" at bounding box center [479, 249] width 874 height 405
click at [909, 71] on div "Created with Pixso." at bounding box center [900, 69] width 21 height 23
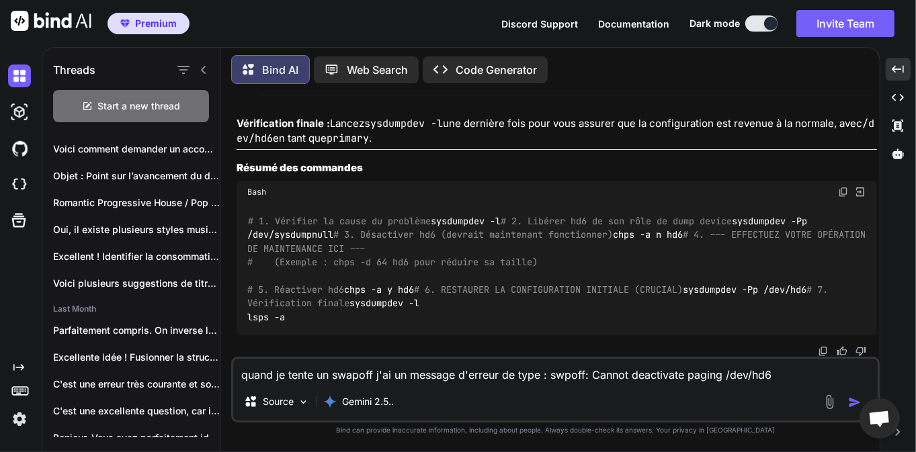
scroll to position [19514, 0]
drag, startPoint x: 527, startPoint y: 202, endPoint x: 695, endPoint y: 198, distance: 168.1
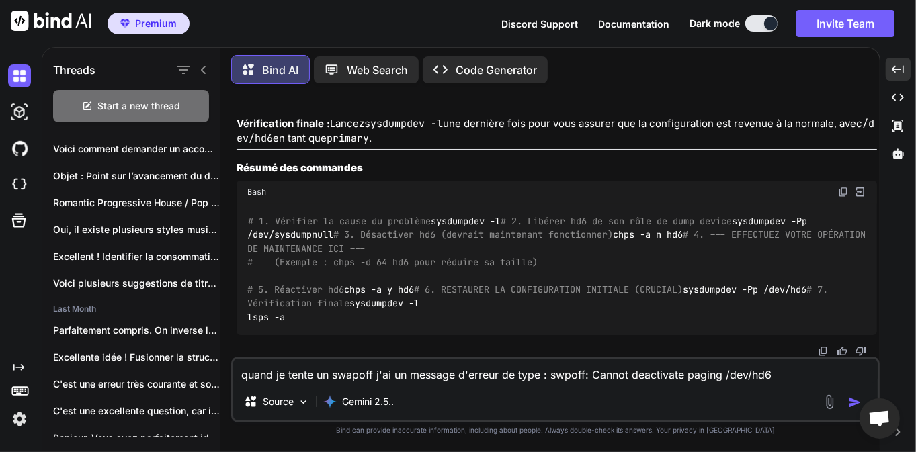
drag, startPoint x: 260, startPoint y: 151, endPoint x: 557, endPoint y: 161, distance: 297.2
click at [327, 370] on textarea "quand je tente un swapoff j'ai un message d'erreur de type : swpoff: Cannot dea…" at bounding box center [555, 371] width 645 height 24
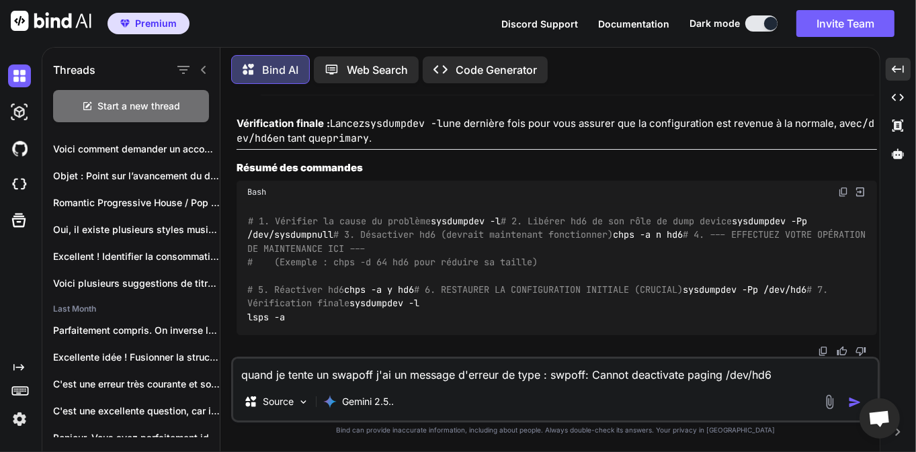
click at [362, 366] on textarea "quand je tente un swapoff j'ai un message d'erreur de type : swpoff: Cannot dea…" at bounding box center [555, 371] width 645 height 24
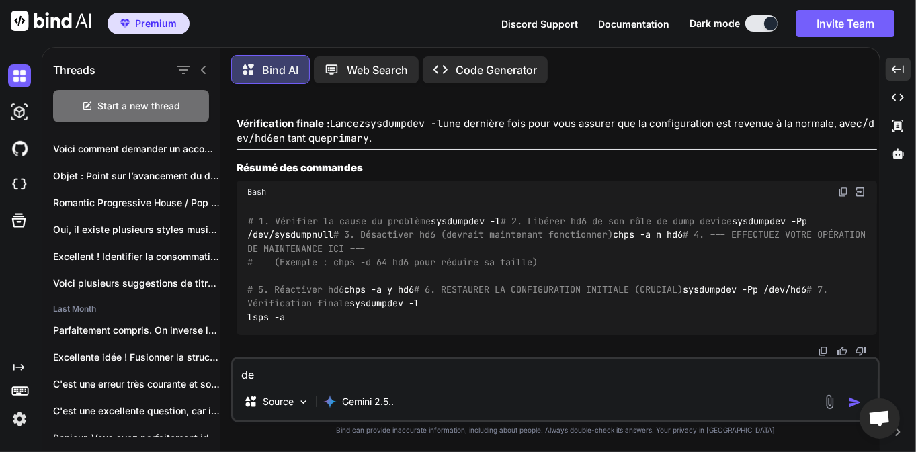
type textarea "d"
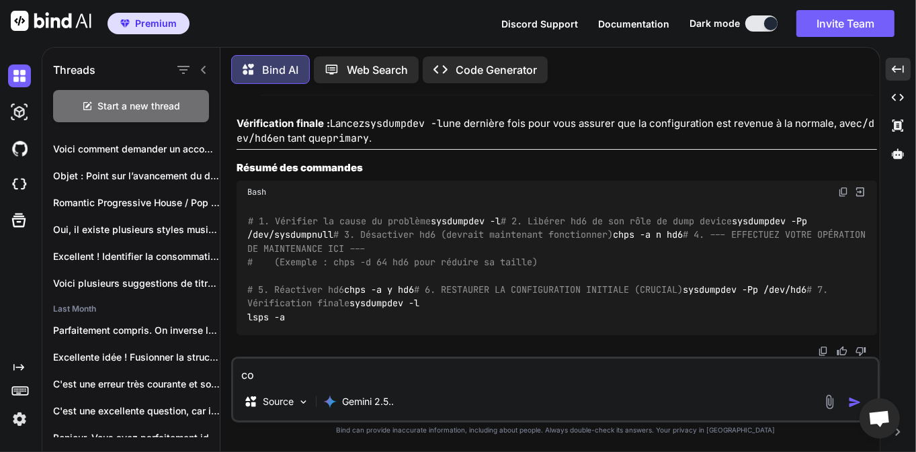
type textarea "c"
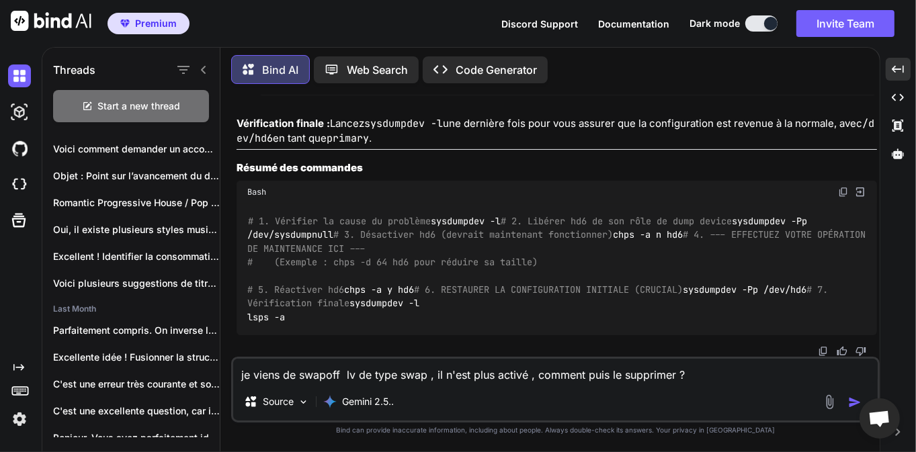
type textarea "je viens de swapoff lv de type swap , il n'est plus activé , comment puis le su…"
click at [854, 399] on img "button" at bounding box center [854, 402] width 13 height 13
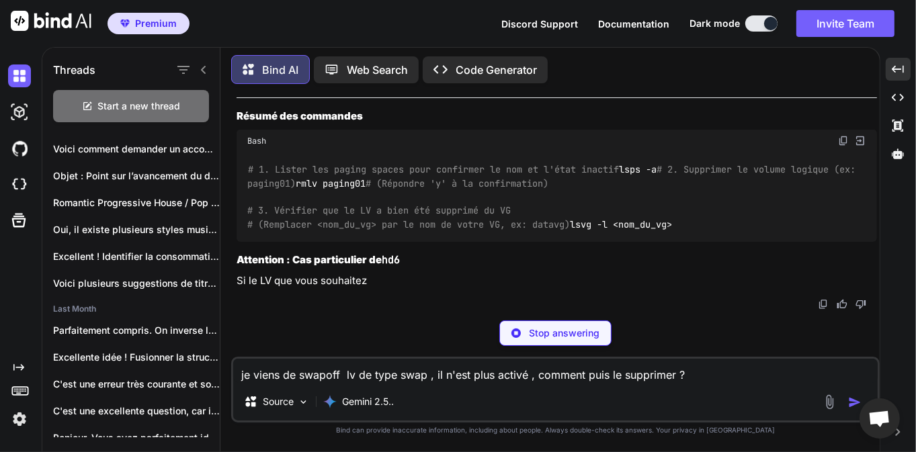
scroll to position [28481, 0]
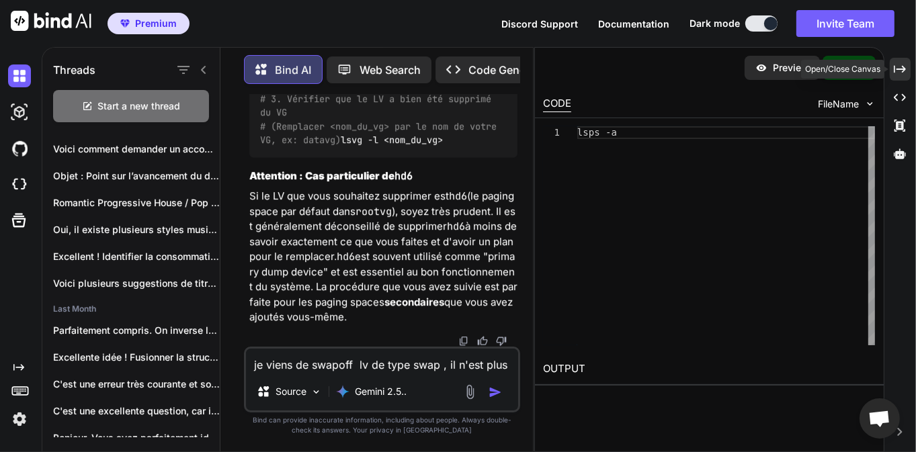
click at [905, 70] on icon at bounding box center [900, 68] width 12 height 7
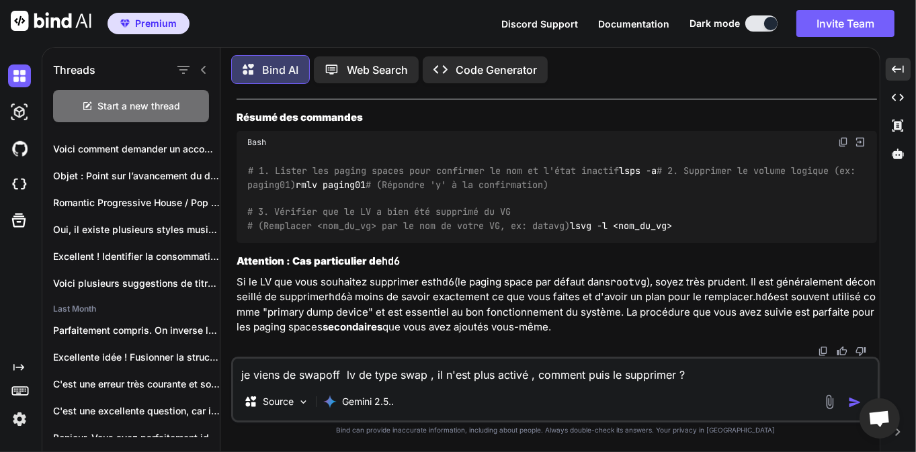
scroll to position [22360, 0]
click at [423, 366] on textarea "je viens de swapoff lv de type swap , il n'est plus activé , comment puis le su…" at bounding box center [555, 371] width 645 height 24
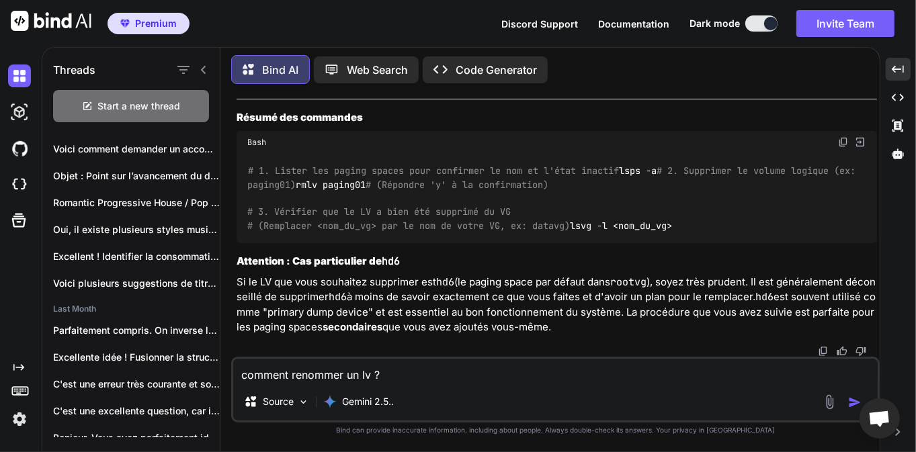
type textarea "comment renommer un lv ?"
click at [849, 399] on img "button" at bounding box center [854, 402] width 13 height 13
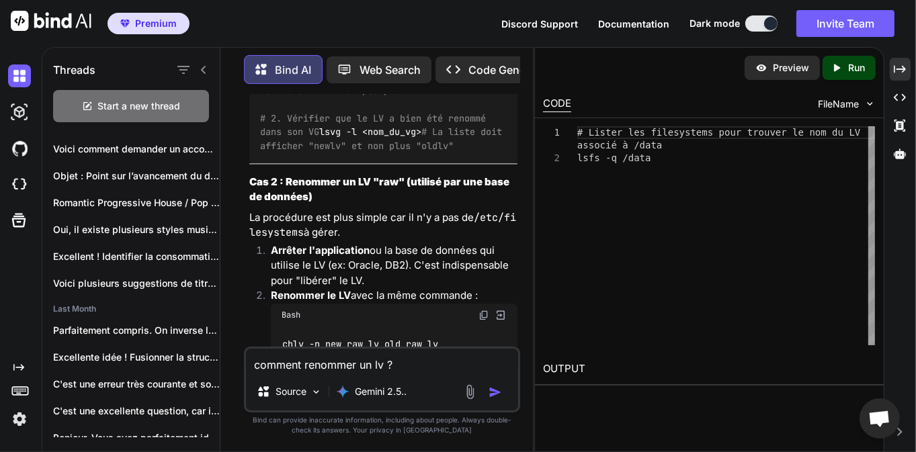
scroll to position [30180, 0]
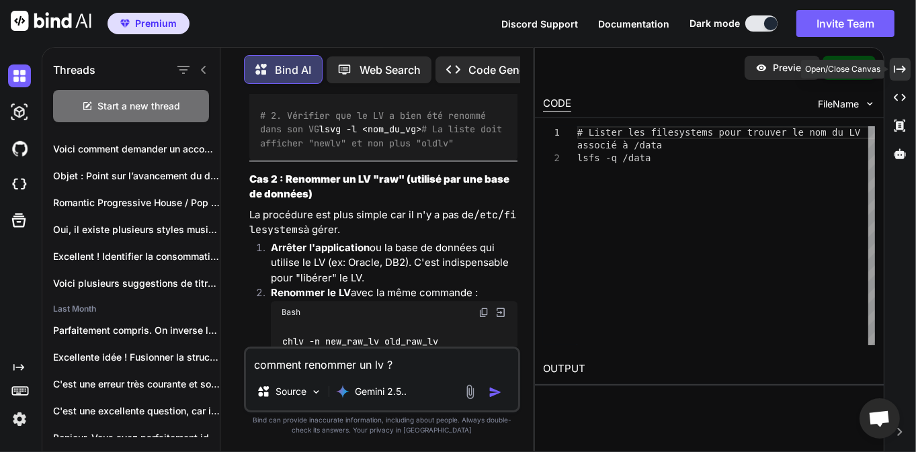
click at [903, 73] on icon "Created with Pixso." at bounding box center [900, 69] width 12 height 12
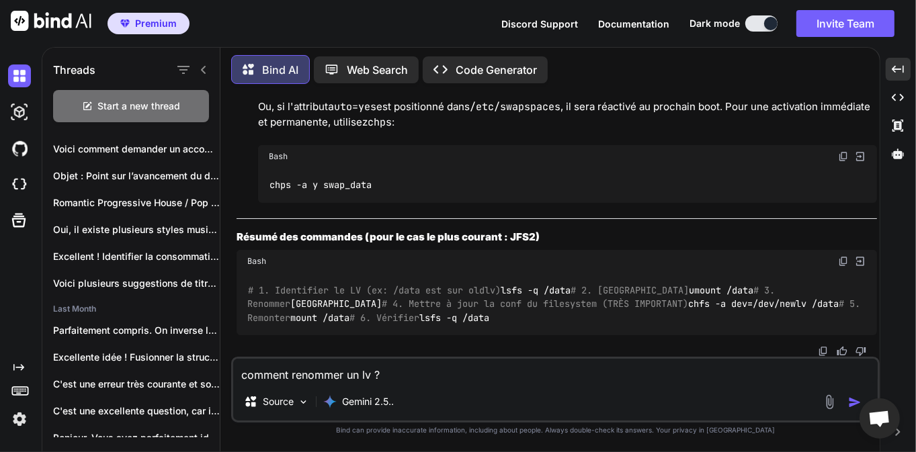
scroll to position [23423, 0]
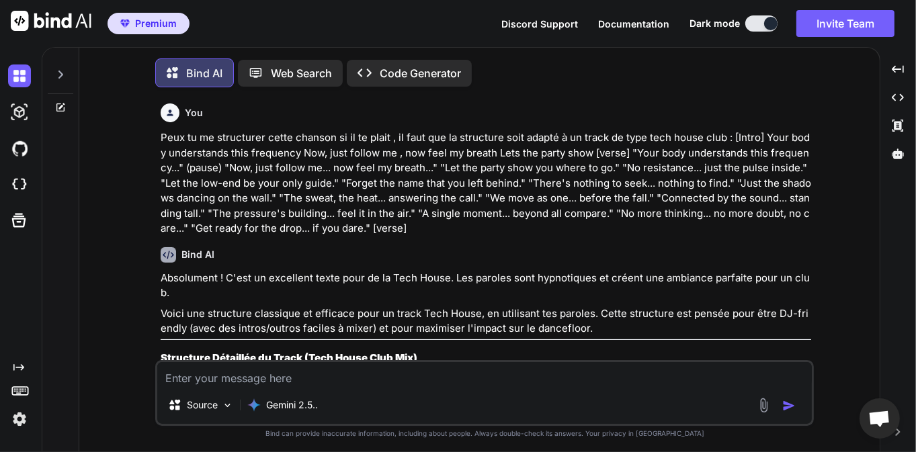
scroll to position [4001, 0]
